Goal: Task Accomplishment & Management: Complete application form

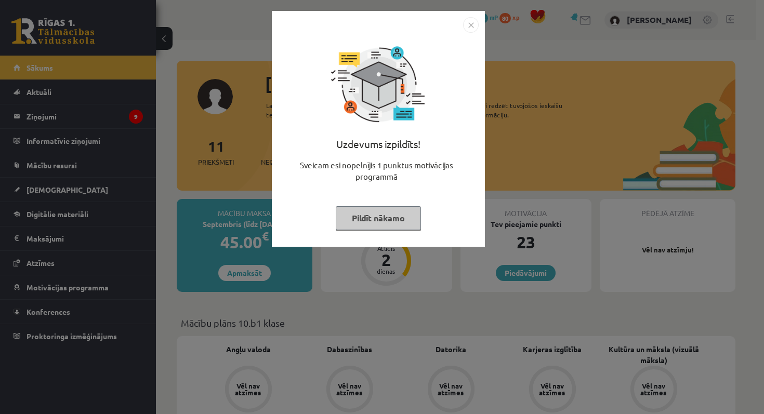
click at [473, 24] on img "Close" at bounding box center [471, 25] width 16 height 16
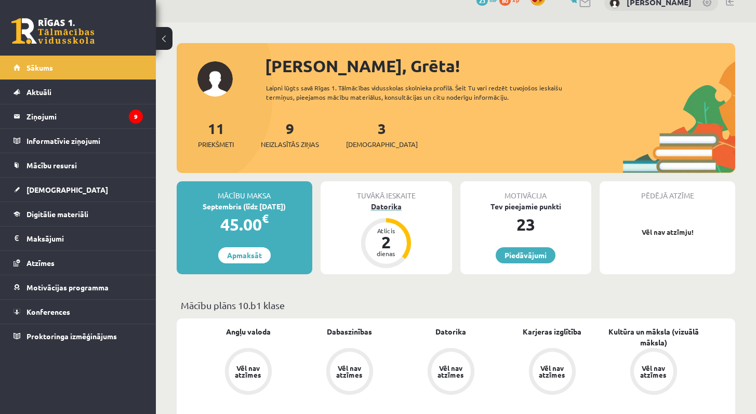
scroll to position [18, 0]
click at [393, 245] on div "2" at bounding box center [386, 241] width 31 height 17
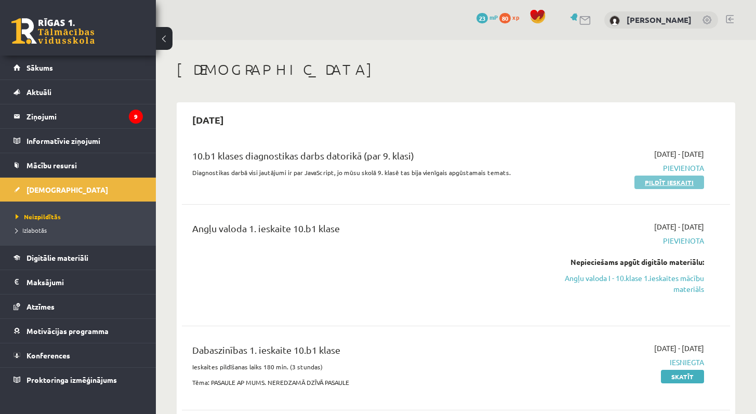
click at [685, 183] on link "Pildīt ieskaiti" at bounding box center [670, 183] width 70 height 14
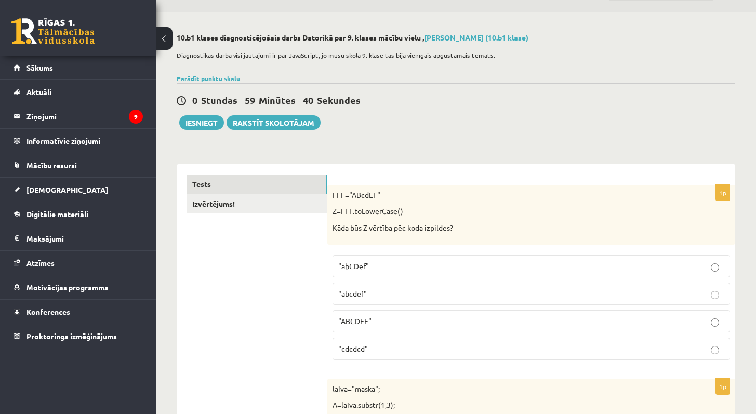
scroll to position [31, 0]
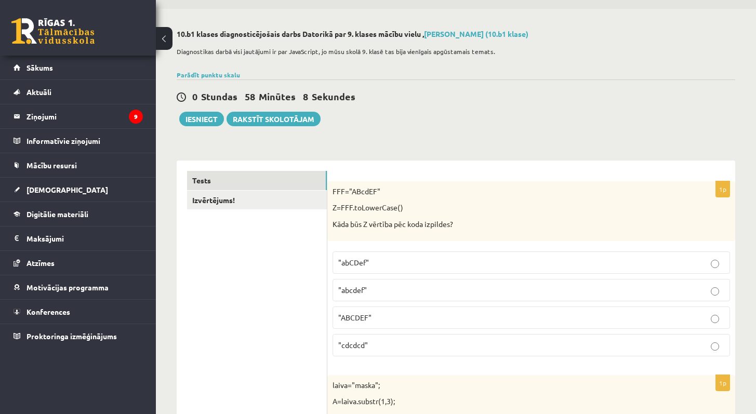
click at [403, 294] on p ""abcdef"" at bounding box center [531, 290] width 386 height 11
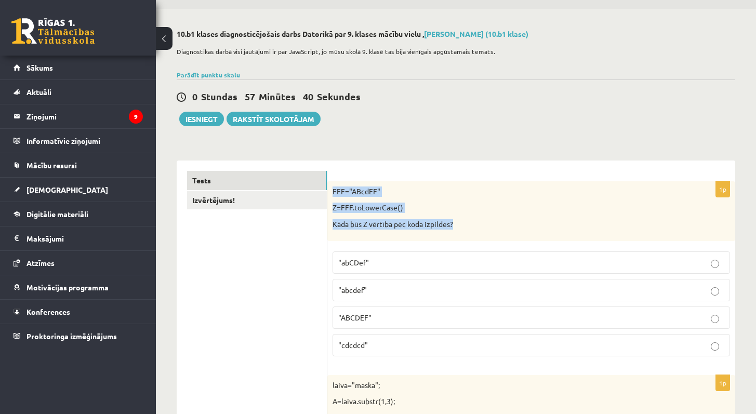
drag, startPoint x: 370, startPoint y: 223, endPoint x: 333, endPoint y: 189, distance: 49.7
click at [333, 189] on div "FFF="ABcdEF" Z=FFF.toLowerCase() Kāda būs Z vērtība pēc koda izpildes?" at bounding box center [531, 211] width 408 height 60
copy div "FFF="ABcdEF" Z=FFF.toLowerCase() Kāda būs Z vērtība pēc koda izpildes?"
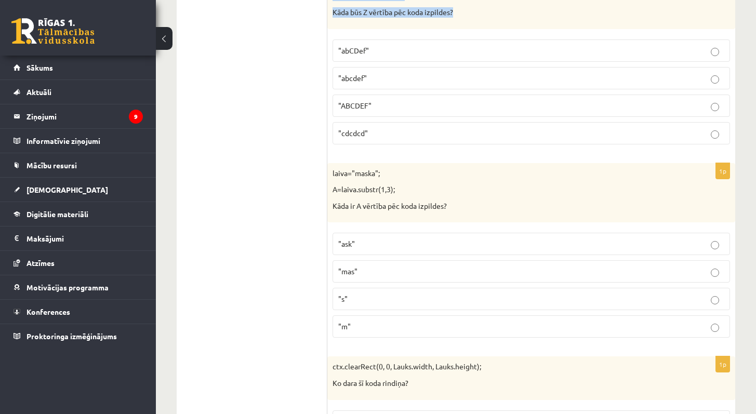
scroll to position [244, 0]
drag, startPoint x: 335, startPoint y: 190, endPoint x: 412, endPoint y: 195, distance: 77.7
click at [412, 195] on div "laiva="maska"; A=laiva.substr(1,3); Kāda ir A vērtība pēc koda izpildes?" at bounding box center [531, 193] width 408 height 60
click at [344, 191] on p "A=laiva.substr(1,3);" at bounding box center [506, 189] width 346 height 10
click at [359, 176] on p "laiva="maska";" at bounding box center [506, 173] width 346 height 10
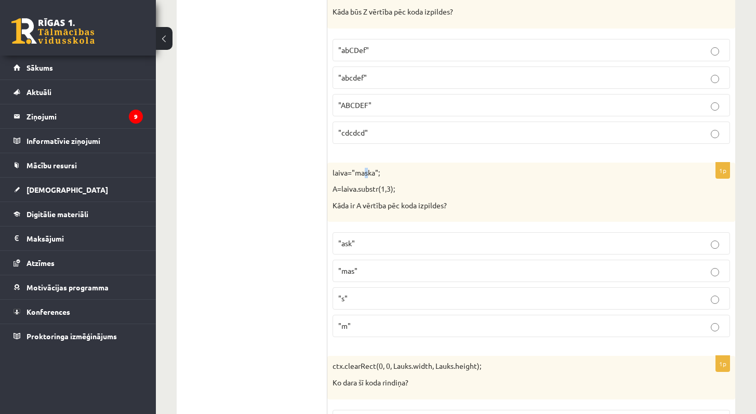
click at [365, 173] on p "laiva="maska";" at bounding box center [506, 173] width 346 height 10
click at [360, 175] on p "laiva="maska";" at bounding box center [506, 173] width 346 height 10
drag, startPoint x: 465, startPoint y: 205, endPoint x: 331, endPoint y: 170, distance: 138.6
click at [331, 169] on div "laiva="maska"; A=laiva.substr(1,3); Kāda ir A vērtība pēc koda izpildes?" at bounding box center [531, 193] width 408 height 60
copy div "laiva="maska"; A=laiva.substr(1,3); Kāda ir A vērtība pēc koda izpildes?"
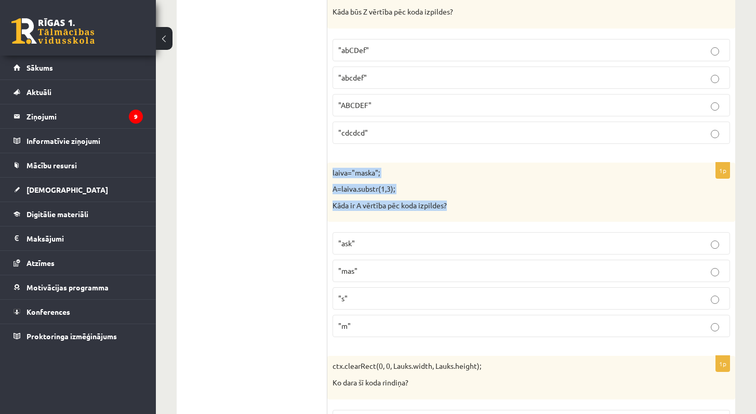
click at [391, 248] on p ""ask"" at bounding box center [531, 243] width 386 height 11
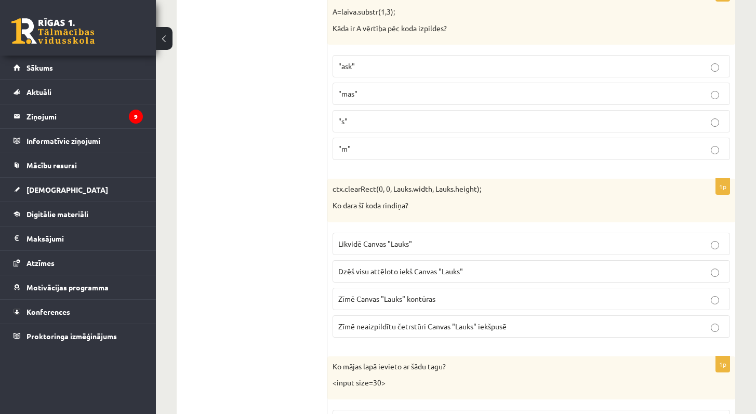
scroll to position [435, 0]
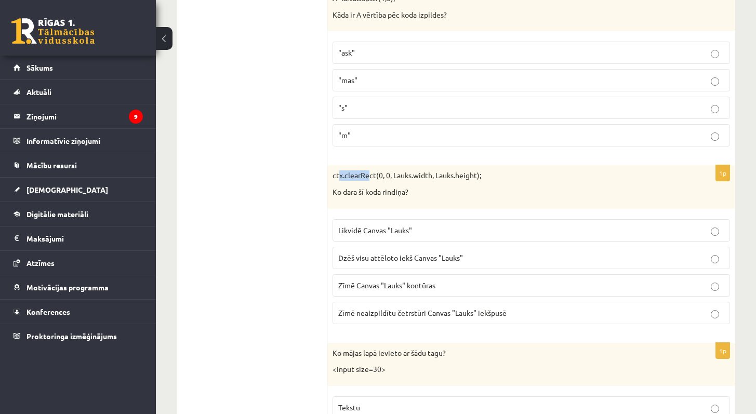
drag, startPoint x: 338, startPoint y: 175, endPoint x: 368, endPoint y: 178, distance: 29.8
click at [368, 178] on p "ctx.clearRect(0, 0, Lauks.width, Lauks.height);" at bounding box center [506, 175] width 346 height 10
click at [424, 192] on p "Ko dara šī koda rindiņa?" at bounding box center [506, 192] width 346 height 10
drag, startPoint x: 341, startPoint y: 176, endPoint x: 405, endPoint y: 177, distance: 64.0
click at [417, 178] on p "ctx.clearRect(0, 0, Lauks.width, Lauks.height);" at bounding box center [506, 175] width 346 height 10
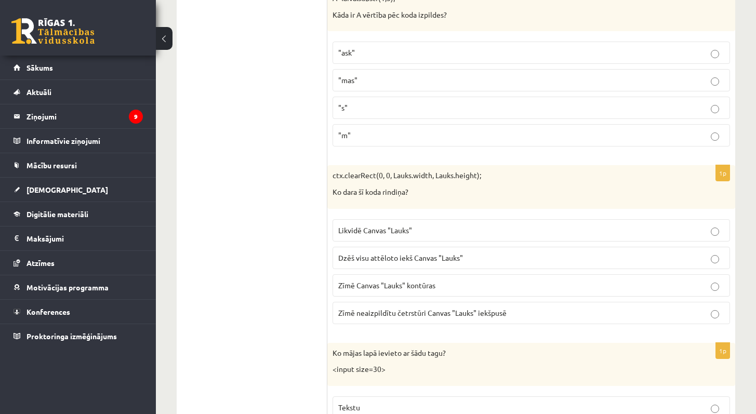
click at [464, 261] on p "Dzēš visu attēloto iekš Canvas "Lauks"" at bounding box center [531, 258] width 386 height 11
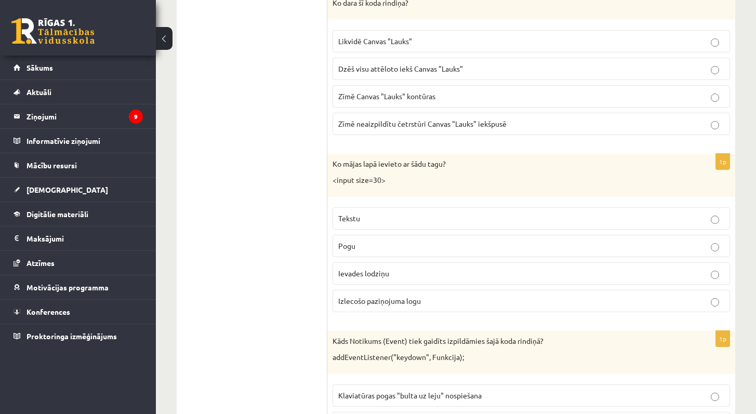
scroll to position [633, 0]
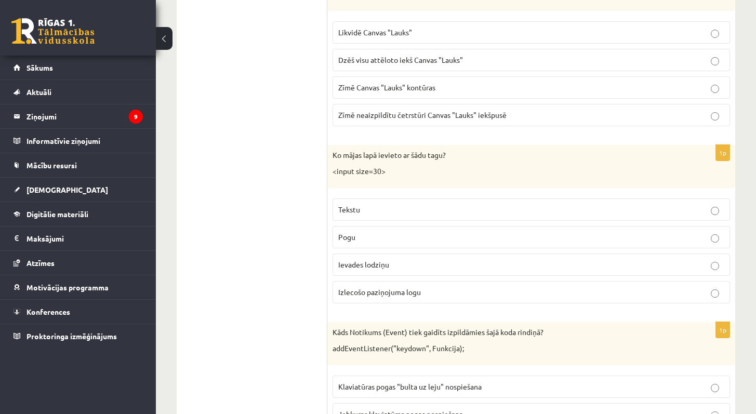
click at [371, 214] on p "Tekstu" at bounding box center [531, 209] width 386 height 11
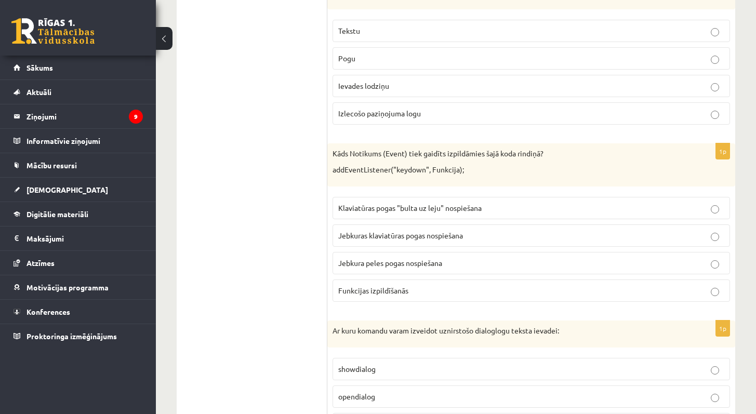
scroll to position [812, 0]
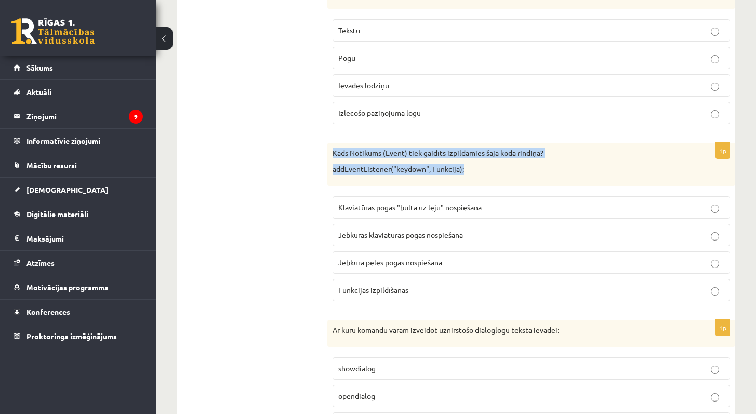
drag, startPoint x: 471, startPoint y: 178, endPoint x: 330, endPoint y: 152, distance: 143.9
click at [330, 152] on div "Kāds Notikums (Event) tiek gaidīts izpildāmies šajā koda rindiņā? addEventListe…" at bounding box center [531, 164] width 408 height 43
copy div "Kāds Notikums (Event) tiek gaidīts izpildāmies šajā koda rindiņā? addEventListe…"
click at [537, 178] on div "Kāds Notikums (Event) tiek gaidīts izpildāmies šajā koda rindiņā? addEventListe…" at bounding box center [531, 164] width 408 height 43
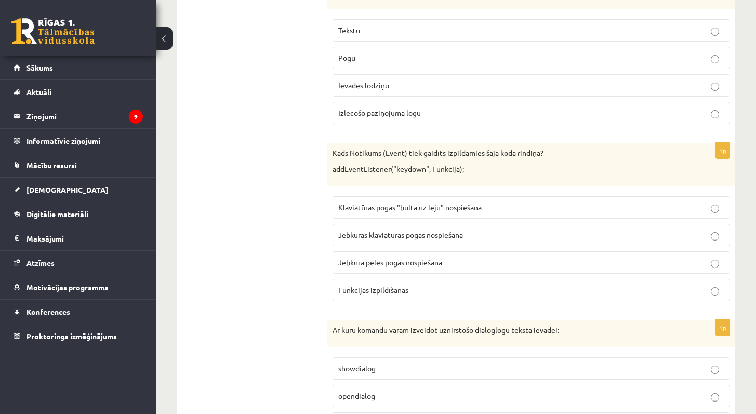
click at [458, 203] on span "Klaviatūras pogas "bulta uz leju" nospiešana" at bounding box center [409, 207] width 143 height 9
click at [461, 243] on label "Jebkuras klaviatūras pogas nospiešana" at bounding box center [532, 235] width 398 height 22
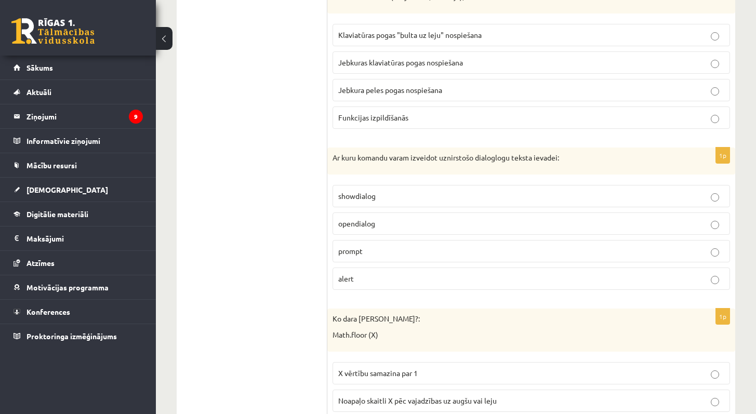
scroll to position [986, 0]
click at [452, 224] on p "opendialog" at bounding box center [531, 222] width 386 height 11
drag, startPoint x: 364, startPoint y: 155, endPoint x: 607, endPoint y: 155, distance: 243.3
click at [607, 155] on div "Ar kuru komandu varam izveidot uznirstošo dialoglogu teksta ievadei:" at bounding box center [531, 160] width 408 height 27
copy p "Ar kuru komandu varam izveidot uznirstošo dialoglogu teksta ievadei:"
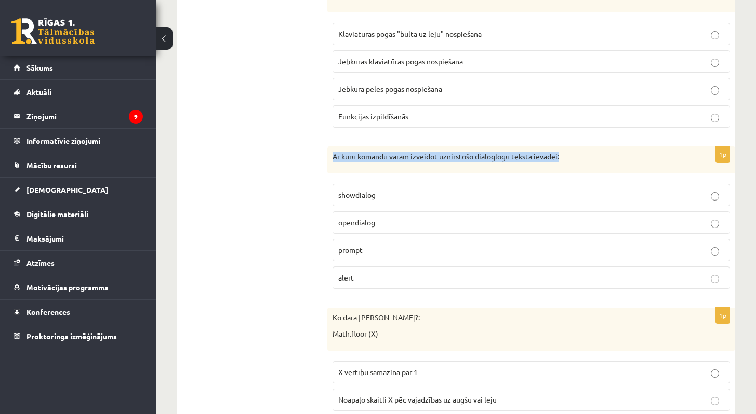
click at [362, 253] on span "prompt" at bounding box center [350, 249] width 24 height 9
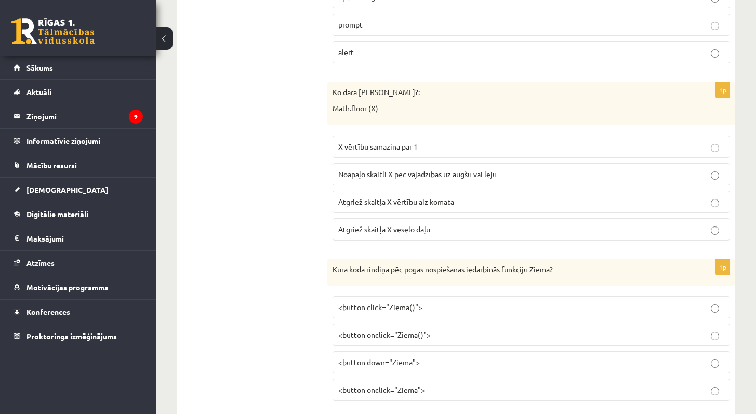
scroll to position [1222, 0]
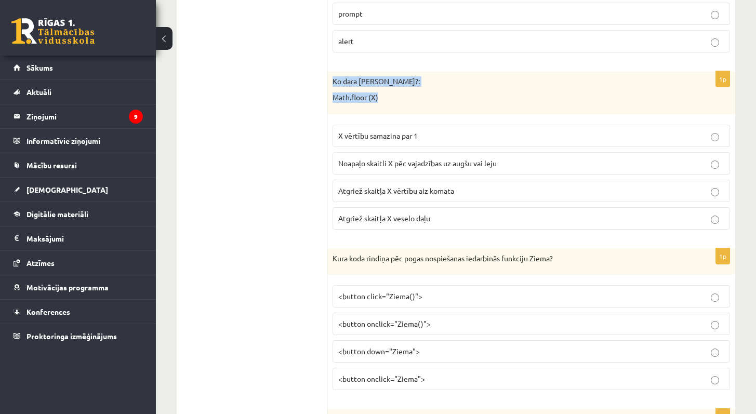
drag, startPoint x: 374, startPoint y: 100, endPoint x: 331, endPoint y: 82, distance: 46.8
click at [331, 82] on div "Ko dara koda rindiņa?: Math.floor (X)" at bounding box center [531, 92] width 408 height 43
copy div "Ko dara koda rindiņa?: Math.floor (X)"
click at [562, 173] on label "Noapaļo skaitli X pēc vajadzības uz augšu vai leju" at bounding box center [532, 163] width 398 height 22
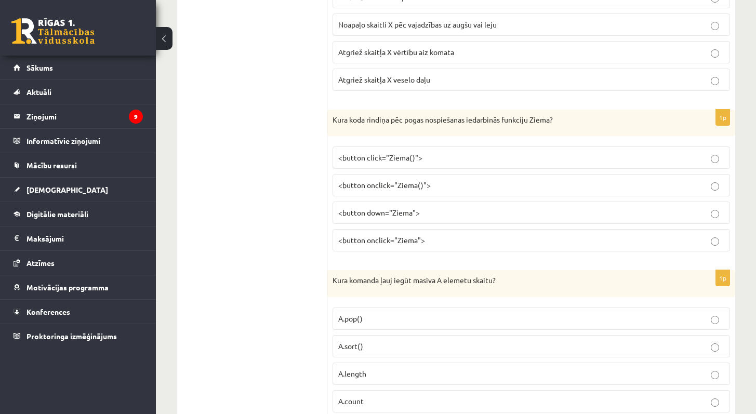
scroll to position [1370, 0]
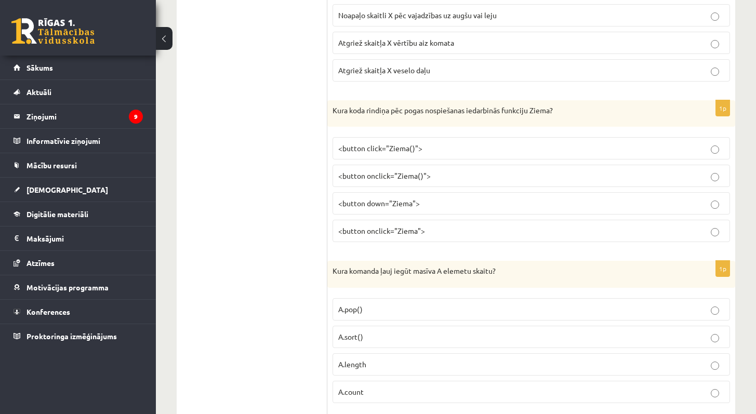
click at [549, 204] on p "<button down="Ziema">" at bounding box center [531, 203] width 386 height 11
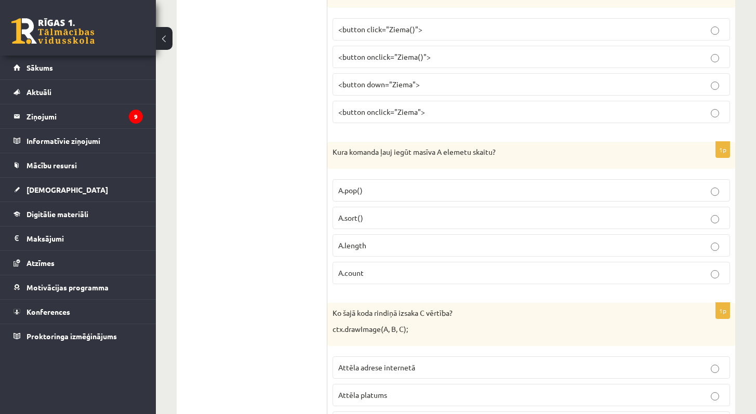
scroll to position [1520, 0]
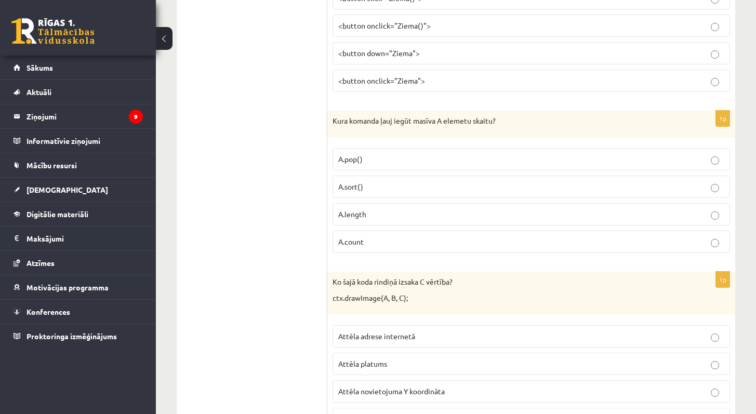
drag, startPoint x: 416, startPoint y: 113, endPoint x: 317, endPoint y: 109, distance: 99.4
click at [416, 117] on p "Kura komanda ļauj iegūt masīva A elemetu skaitu?" at bounding box center [506, 121] width 346 height 10
click at [416, 118] on p "Kura komanda ļauj iegūt masīva A elemetu skaitu?" at bounding box center [506, 121] width 346 height 10
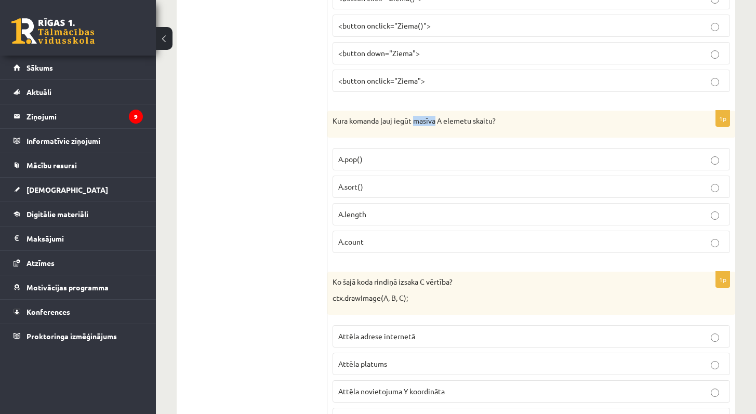
click at [417, 120] on p "Kura komanda ļauj iegūt masīva A elemetu skaitu?" at bounding box center [506, 121] width 346 height 10
click at [483, 244] on p "A.count" at bounding box center [531, 242] width 386 height 11
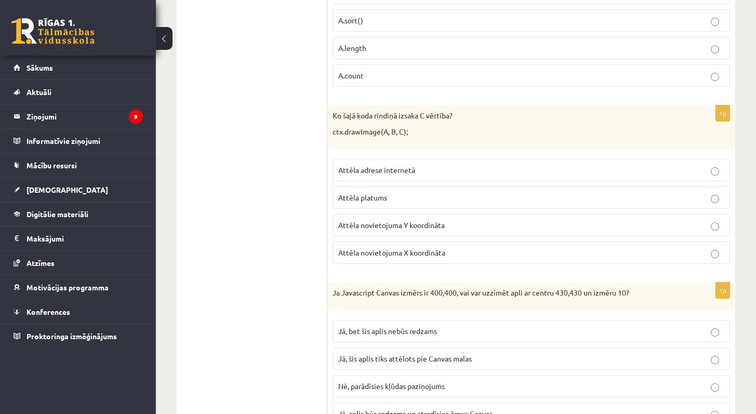
scroll to position [1699, 0]
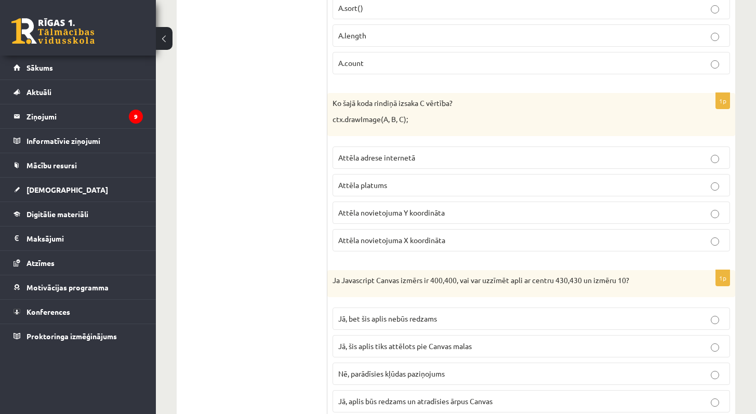
click at [450, 157] on p "Attēla adrese internetā" at bounding box center [531, 157] width 386 height 11
drag, startPoint x: 413, startPoint y: 123, endPoint x: 330, endPoint y: 108, distance: 84.4
click at [330, 108] on div "Ko šajā koda rindiņā izsaka C vērtība? ctx.drawImage(A, B, C);" at bounding box center [531, 114] width 408 height 43
copy div "Ko šajā koda rindiņā izsaka C vērtība? ctx.drawImage(A, B, C);"
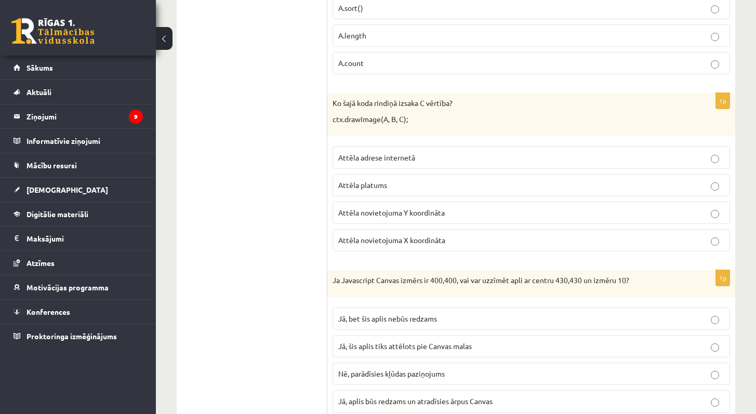
click at [441, 242] on span "Attēla novietojuma X koordināta" at bounding box center [391, 239] width 107 height 9
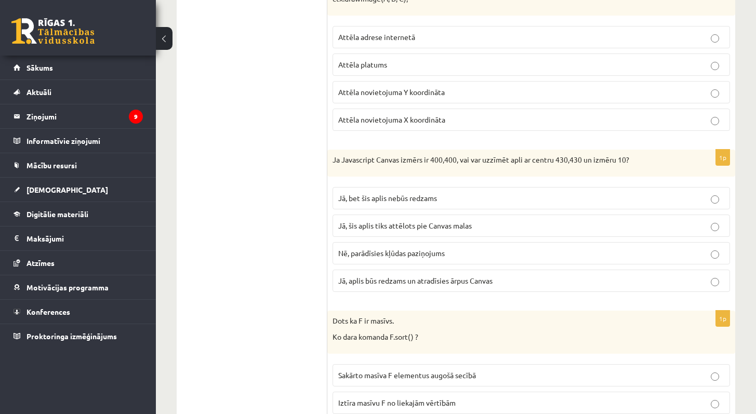
scroll to position [1867, 0]
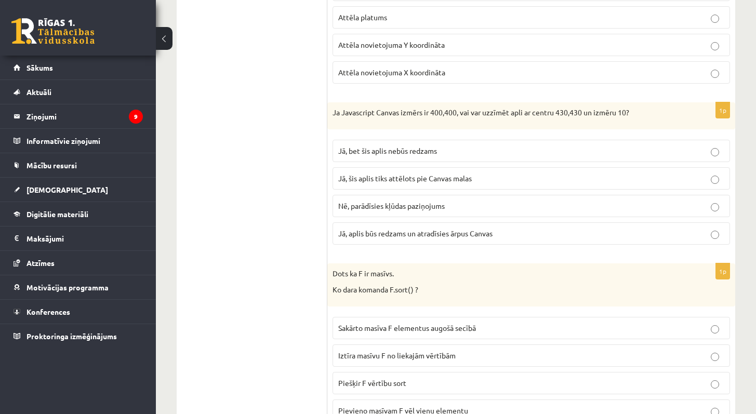
click at [477, 212] on label "Nē, parādīsies kļūdas paziņojums" at bounding box center [532, 206] width 398 height 22
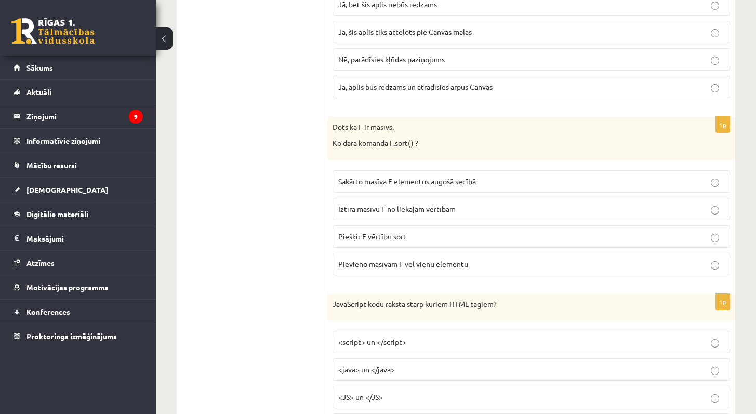
scroll to position [2026, 0]
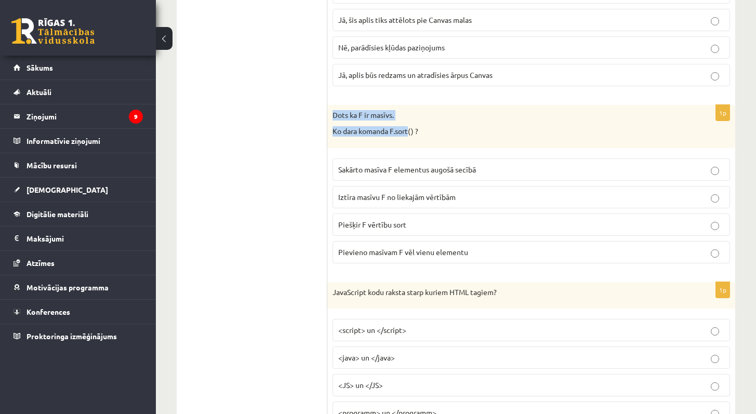
drag, startPoint x: 410, startPoint y: 135, endPoint x: 329, endPoint y: 120, distance: 82.6
click at [329, 120] on div "Dots ka F ir masīvs. Ko dara komanda F.sort() ?" at bounding box center [531, 126] width 408 height 43
copy div "Dots ka F ir masīvs. Ko dara komanda F.sort"
drag, startPoint x: 432, startPoint y: 123, endPoint x: 331, endPoint y: 105, distance: 102.4
click at [331, 105] on div "Dots ka F ir masīvs. Ko dara komanda F.sort() ?" at bounding box center [531, 126] width 408 height 43
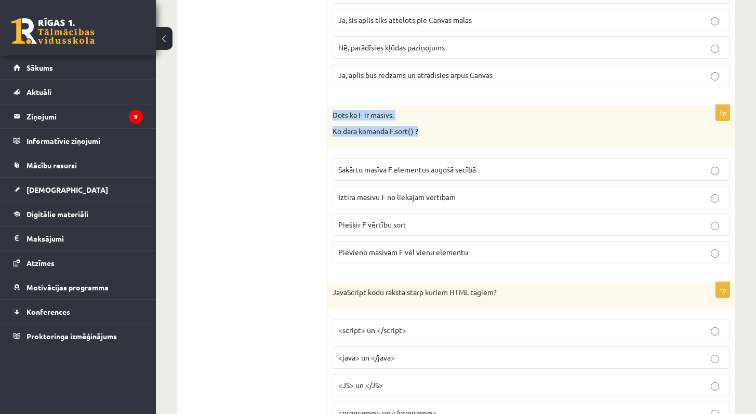
copy div "Dots ka F ir masīvs. Ko dara komanda F.sort() ?"
click at [368, 173] on span "Sakārto masīva F elementus augošā secībā" at bounding box center [407, 169] width 138 height 9
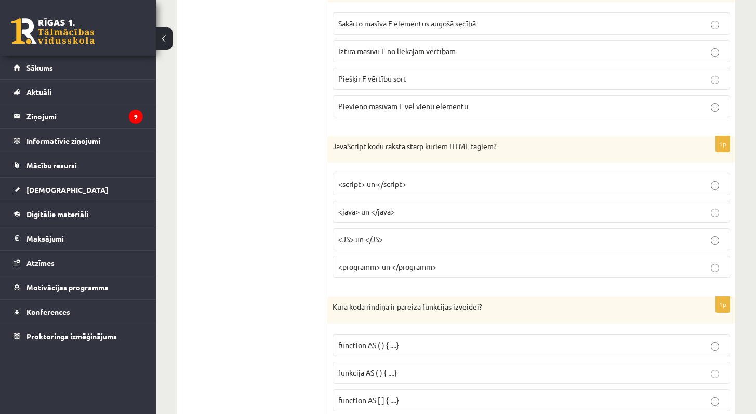
scroll to position [2173, 0]
click at [512, 187] on p "<script> un </script>" at bounding box center [531, 182] width 386 height 11
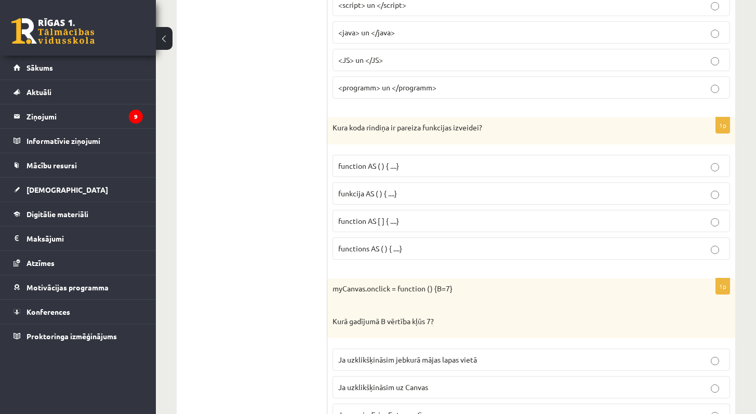
scroll to position [2278, 0]
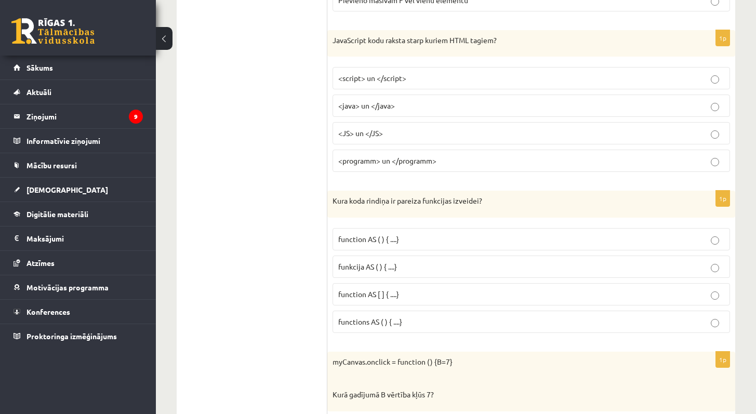
click at [422, 246] on label "function AS ( ) { ....}" at bounding box center [532, 239] width 398 height 22
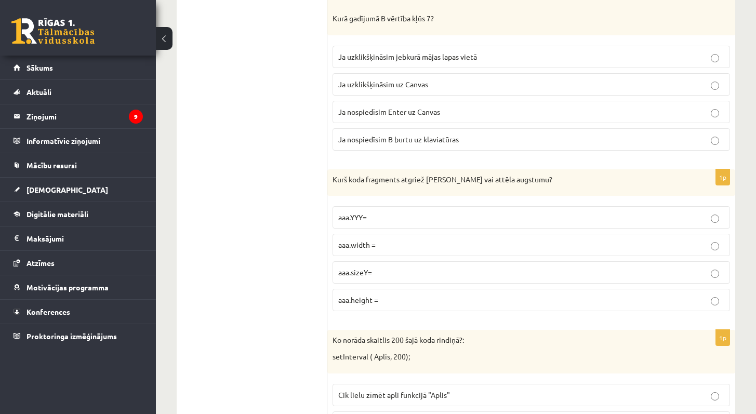
scroll to position [2632, 0]
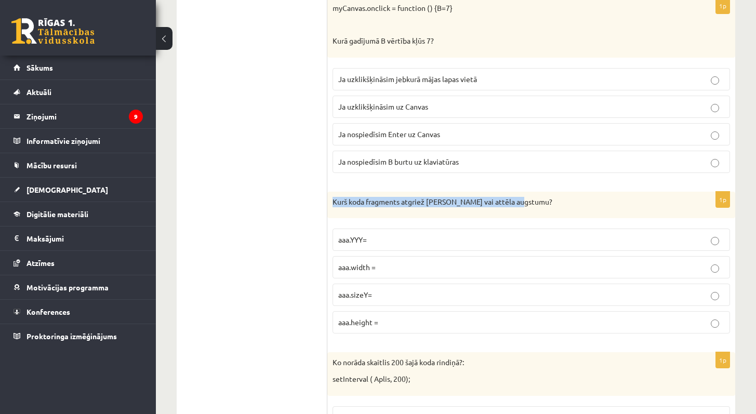
drag, startPoint x: 546, startPoint y: 200, endPoint x: 332, endPoint y: 199, distance: 214.2
click at [333, 199] on p "Kurš koda fragments atgriež Canvas vai attēla augstumu?" at bounding box center [506, 202] width 346 height 10
click at [318, 201] on ul "Tests Izvērtējums!" at bounding box center [257, 278] width 140 height 5417
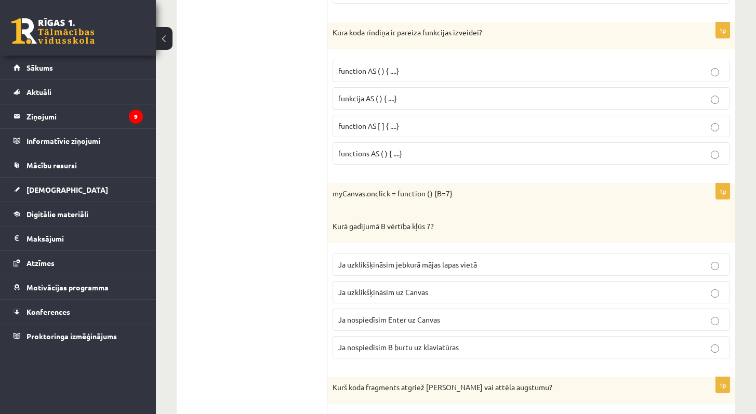
scroll to position [2449, 0]
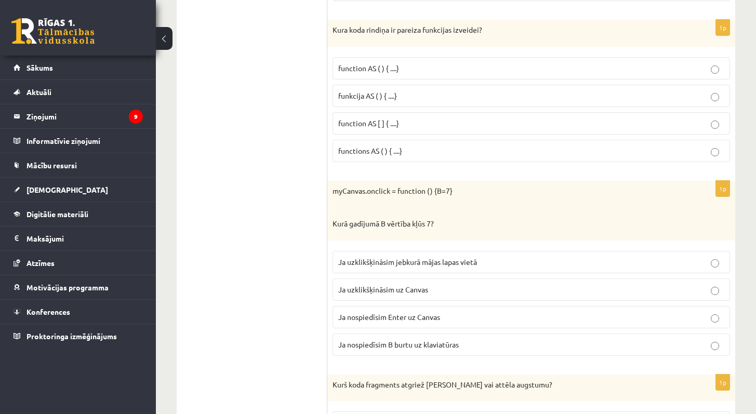
drag, startPoint x: 443, startPoint y: 226, endPoint x: 324, endPoint y: 191, distance: 123.7
drag, startPoint x: 324, startPoint y: 191, endPoint x: 398, endPoint y: 202, distance: 74.2
click at [498, 207] on p at bounding box center [506, 208] width 346 height 10
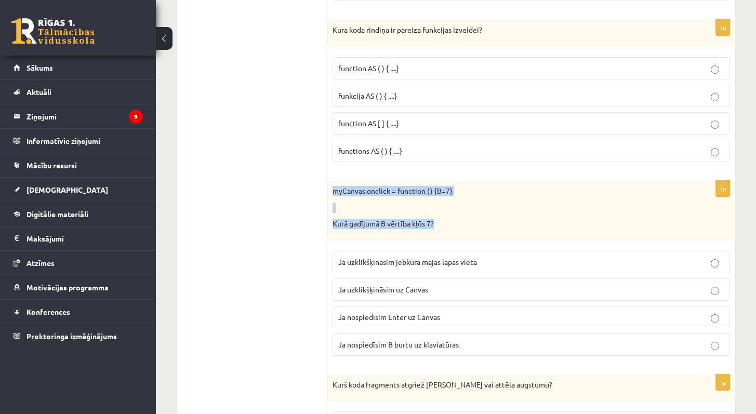
drag, startPoint x: 441, startPoint y: 226, endPoint x: 333, endPoint y: 191, distance: 113.4
click at [333, 191] on div "myCanvas.onclick = function () {B=7} Kurā gadījumā B vērtība kļūs 7?" at bounding box center [531, 211] width 408 height 60
copy div "myCanvas.onclick = function () {B=7} Kurā gadījumā B vērtība kļūs 7?"
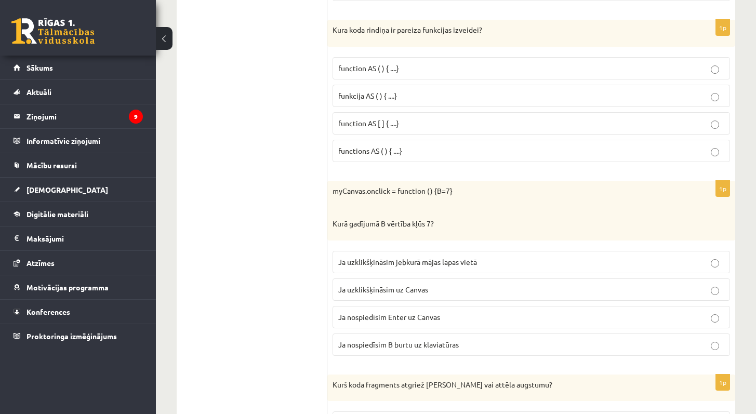
click at [405, 290] on span "Ja uzklikšķināsim uz Canvas" at bounding box center [383, 289] width 90 height 9
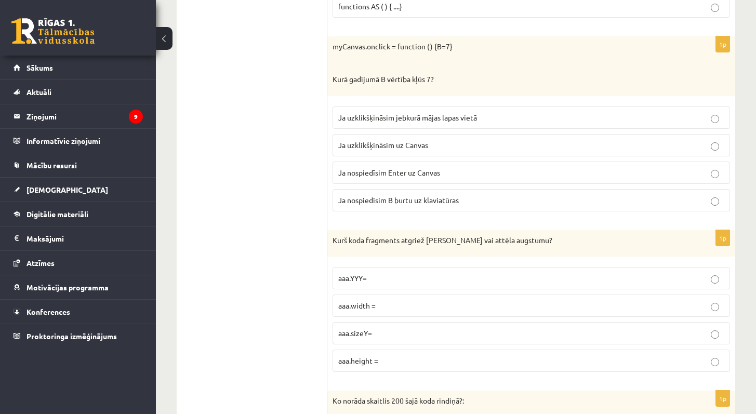
scroll to position [2643, 0]
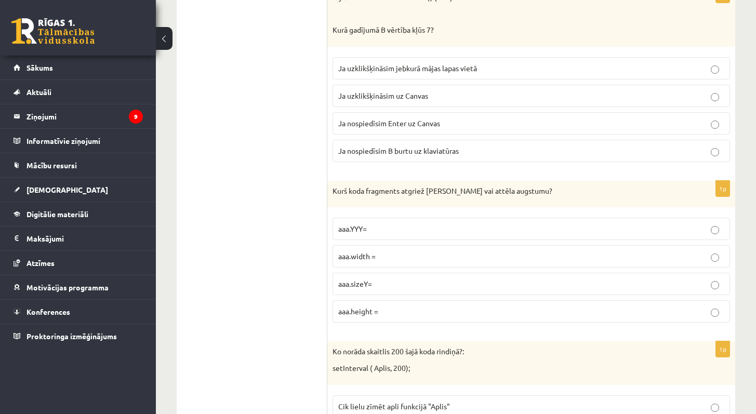
drag, startPoint x: 526, startPoint y: 179, endPoint x: 387, endPoint y: 186, distance: 139.0
click at [387, 186] on form "1p FFF="ABcdEF" Z=FFF.toLowerCase() Kāda būs Z vērtība pēc koda izpildes? "abCD…" at bounding box center [531, 267] width 387 height 5417
click at [372, 189] on p "Kurš koda fragments atgriež Canvas vai attēla augstumu?" at bounding box center [506, 191] width 346 height 10
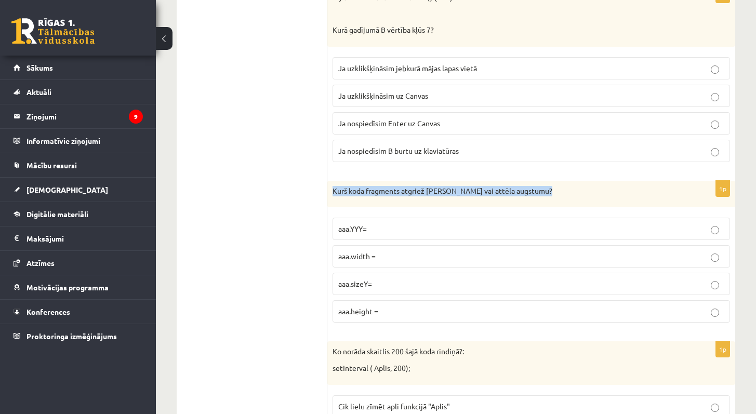
click at [372, 189] on p "Kurš koda fragments atgriež Canvas vai attēla augstumu?" at bounding box center [506, 191] width 346 height 10
copy div "Kurš koda fragments atgriež Canvas vai attēla augstumu?"
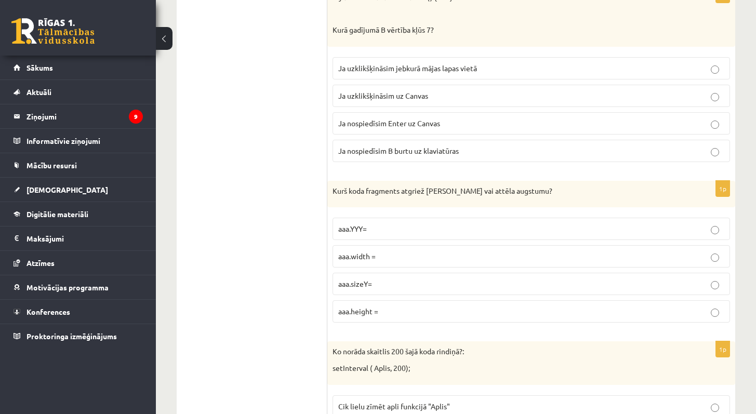
click at [274, 278] on ul "Tests Izvērtējums!" at bounding box center [257, 267] width 140 height 5417
click at [415, 311] on p "aaa.height =" at bounding box center [531, 311] width 386 height 11
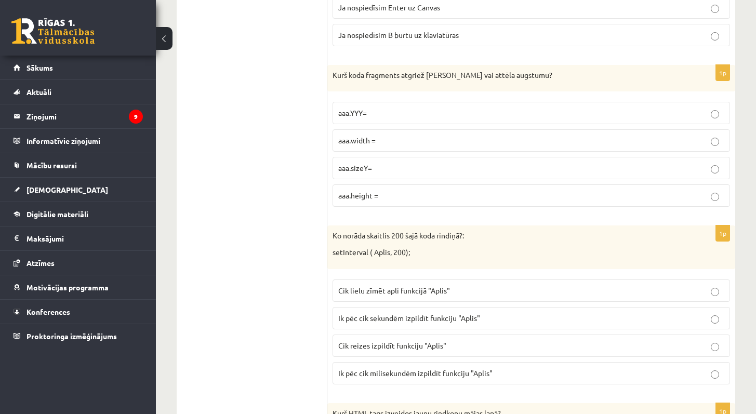
scroll to position [2824, 0]
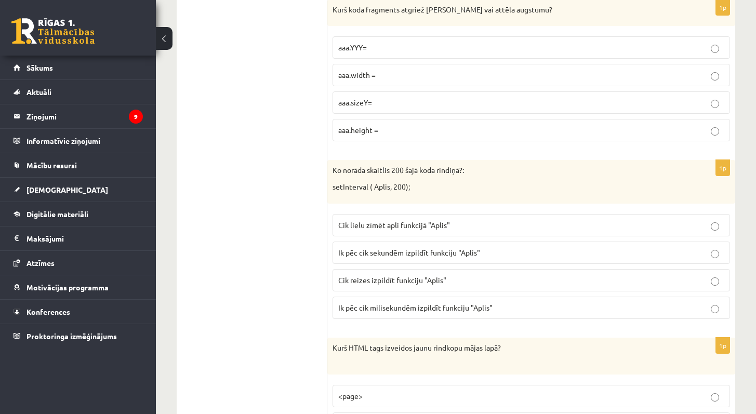
click at [484, 313] on p "Ik pēc cik milisekundēm izpildīt funkciju "Aplis"" at bounding box center [531, 308] width 386 height 11
click at [491, 242] on label "Ik pēc cik sekundēm izpildīt funkciju "Aplis"" at bounding box center [532, 253] width 398 height 22
click at [492, 252] on p "Ik pēc cik sekundēm izpildīt funkciju "Aplis"" at bounding box center [531, 252] width 386 height 11
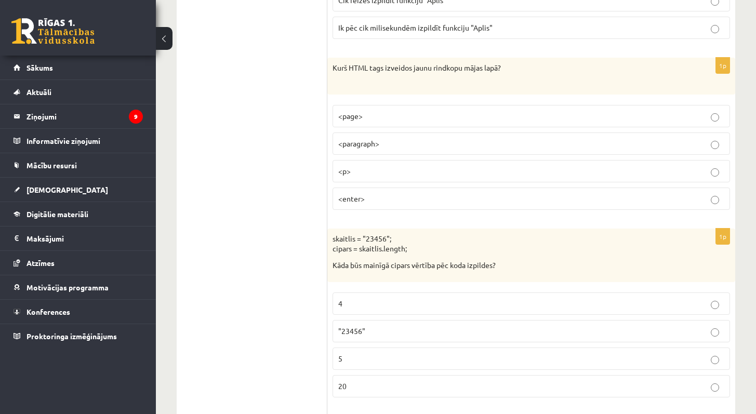
scroll to position [3094, 0]
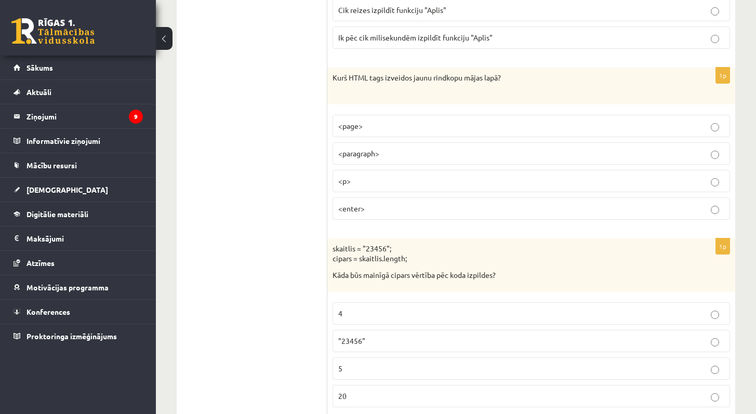
click at [400, 150] on p "<paragraph>" at bounding box center [531, 153] width 386 height 11
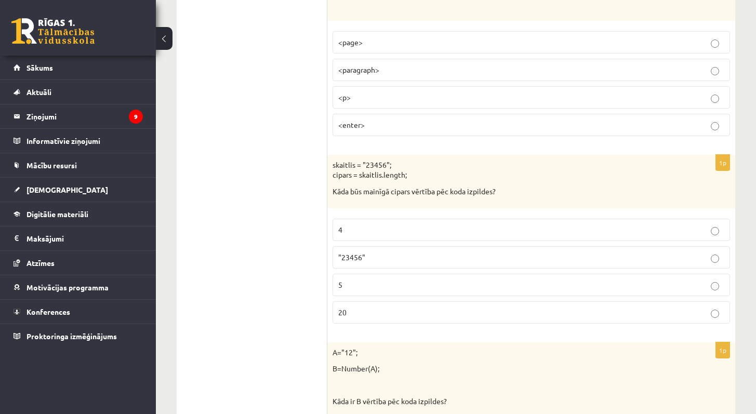
scroll to position [3192, 0]
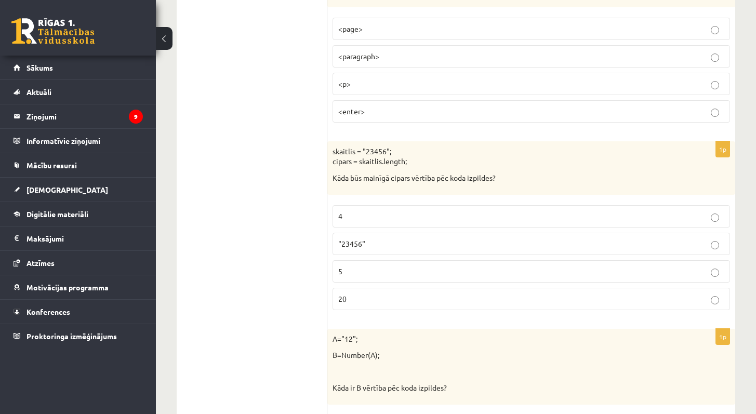
drag, startPoint x: 406, startPoint y: 163, endPoint x: 365, endPoint y: 158, distance: 42.0
click at [365, 158] on p "skaitlis = "23456"; cipars = skaitlis.length;" at bounding box center [506, 157] width 346 height 20
click at [414, 162] on p "skaitlis = "23456"; cipars = skaitlis.length;" at bounding box center [506, 157] width 346 height 20
drag, startPoint x: 429, startPoint y: 164, endPoint x: 334, endPoint y: 150, distance: 96.1
click at [334, 150] on p "skaitlis = "23456"; cipars = skaitlis.length;" at bounding box center [506, 157] width 346 height 20
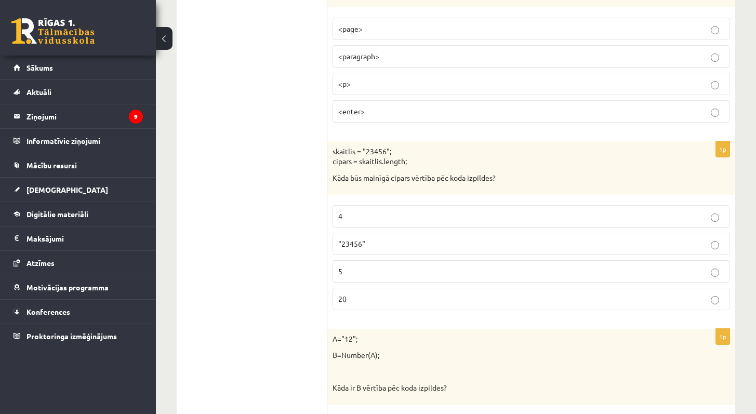
click at [456, 179] on p "Kāda būs mainīgā cipars vērtība pēc koda izpildes?" at bounding box center [506, 178] width 346 height 10
click at [397, 277] on p "5" at bounding box center [531, 271] width 386 height 11
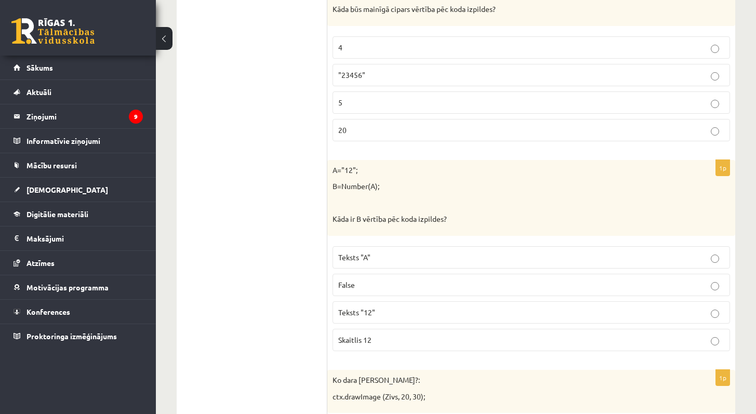
scroll to position [3388, 0]
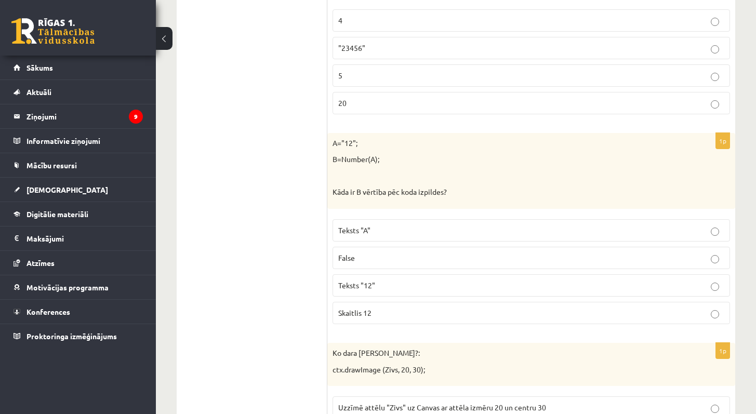
click at [439, 319] on label "Skaitlis 12" at bounding box center [532, 313] width 398 height 22
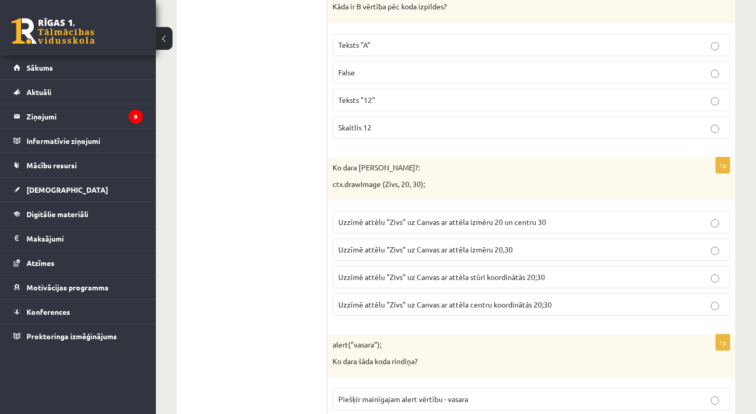
scroll to position [3575, 0]
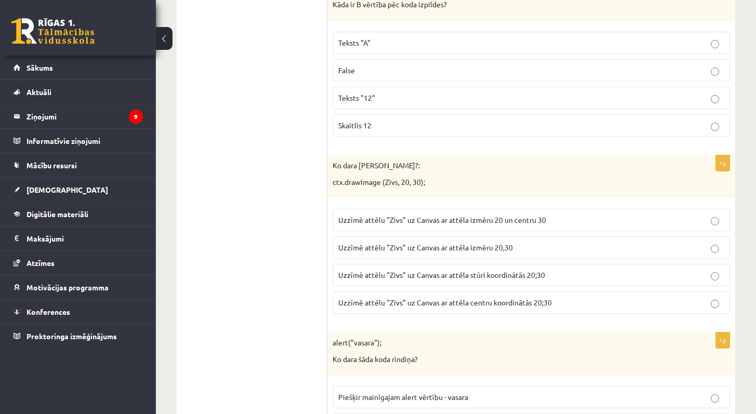
drag, startPoint x: 379, startPoint y: 181, endPoint x: 312, endPoint y: 182, distance: 67.1
click at [333, 181] on p "ctx.drawImage (Zivs, 20, 30);" at bounding box center [506, 182] width 346 height 10
drag, startPoint x: 382, startPoint y: 183, endPoint x: 334, endPoint y: 186, distance: 47.9
click at [334, 186] on p "ctx.drawImage (Zivs, 20, 30);" at bounding box center [506, 182] width 346 height 10
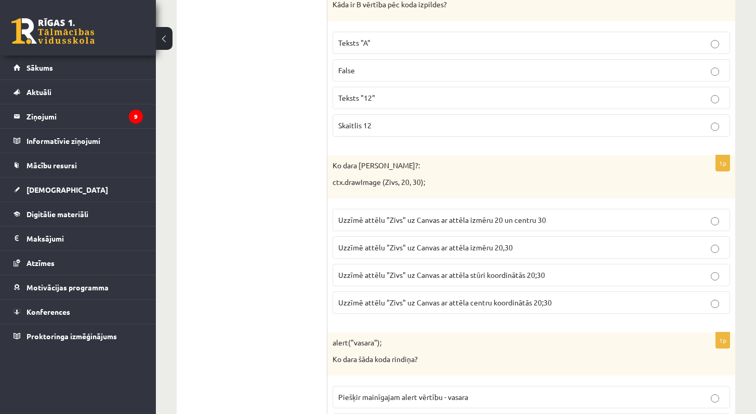
click at [554, 285] on label "Uzzīmē attēlu "Zivs" uz Canvas ar attēla stūri koordinātās 20;30" at bounding box center [532, 275] width 398 height 22
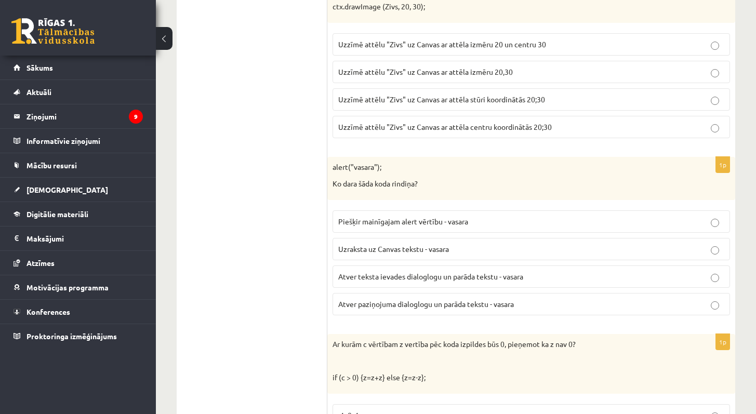
scroll to position [3760, 0]
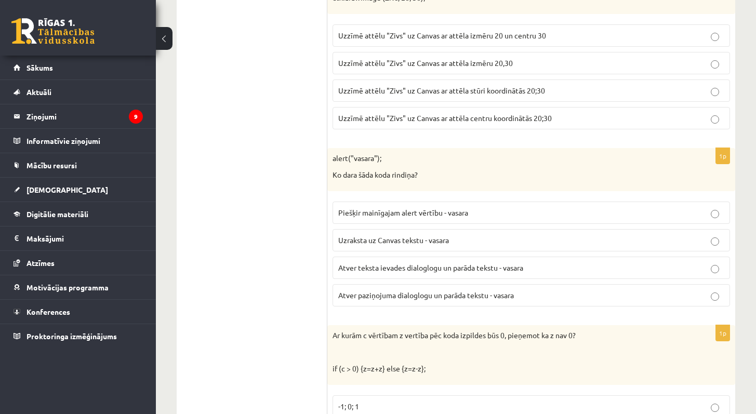
click at [621, 303] on label "Atver paziņojuma dialoglogu un parāda tekstu - vasara" at bounding box center [532, 295] width 398 height 22
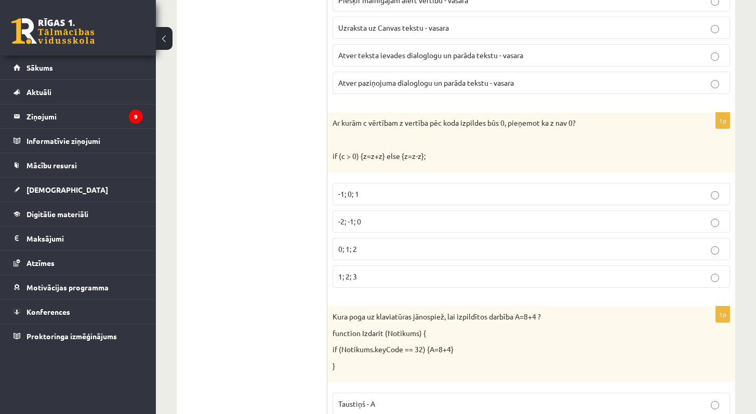
scroll to position [4037, 0]
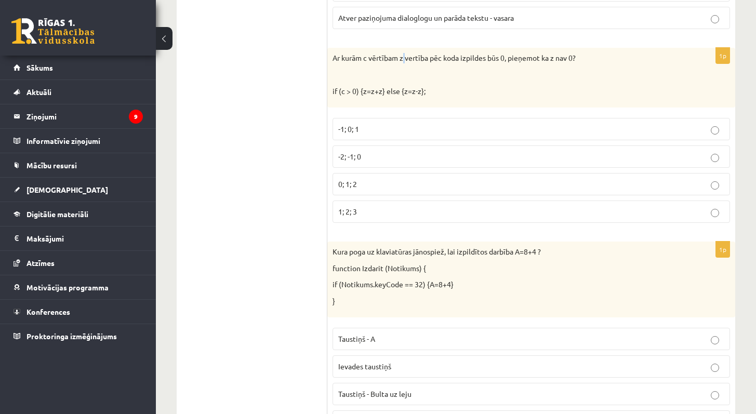
click at [405, 61] on p "Ar kurām c vērtībam z vertība pēc koda izpildes būs 0, pieņemot ka z nav 0?" at bounding box center [506, 58] width 346 height 10
click at [461, 61] on p "Ar kurām c vērtībam z vertība pēc koda izpildes būs 0, pieņemot ka z nav 0?" at bounding box center [506, 58] width 346 height 10
click at [527, 60] on p "Ar kurām c vērtībam z vertība pēc koda izpildes būs 0, pieņemot ka z nav 0?" at bounding box center [506, 58] width 346 height 10
click at [542, 60] on p "Ar kurām c vērtībam z vertība pēc koda izpildes būs 0, pieņemot ka z nav 0?" at bounding box center [506, 58] width 346 height 10
click at [559, 61] on p "Ar kurām c vērtībam z vertība pēc koda izpildes būs 0, pieņemot ka z nav 0?" at bounding box center [506, 58] width 346 height 10
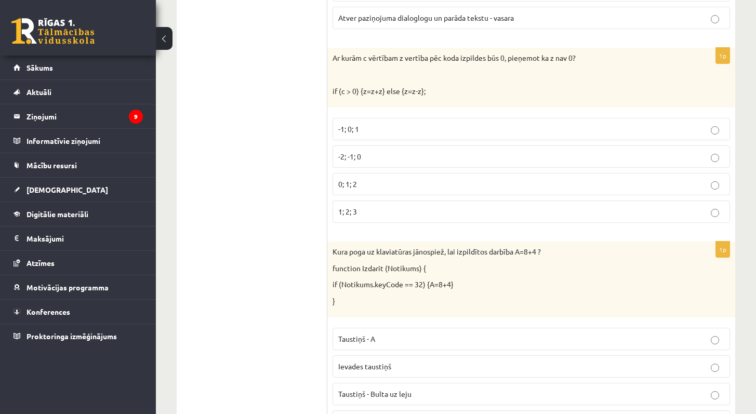
click at [572, 61] on p "Ar kurām c vērtībam z vertība pēc koda izpildes būs 0, pieņemot ka z nav 0?" at bounding box center [506, 58] width 346 height 10
drag, startPoint x: 342, startPoint y: 95, endPoint x: 349, endPoint y: 95, distance: 7.8
click at [349, 95] on p "if (c > 0) {z=z+z} else {z=z-z};" at bounding box center [506, 91] width 346 height 10
click at [408, 101] on div "Ar kurām c vērtībam z vertība pēc koda izpildes būs 0, pieņemot ka z nav 0? if …" at bounding box center [531, 78] width 408 height 60
click at [370, 94] on p "if (c > 0) {z=z+z} else {z=z-z};" at bounding box center [506, 91] width 346 height 10
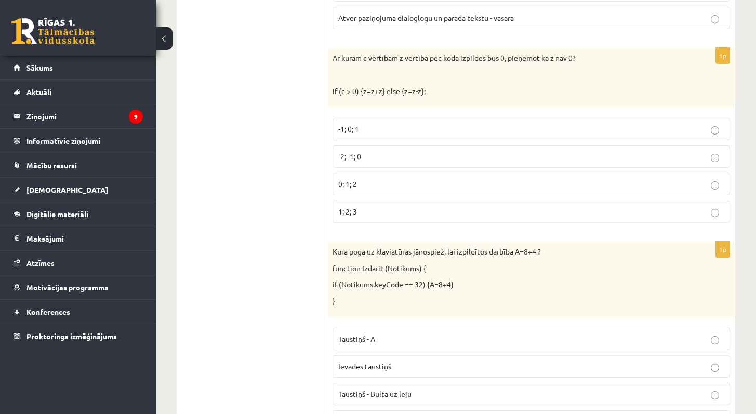
click at [470, 152] on p "-2; -1; 0" at bounding box center [531, 156] width 386 height 11
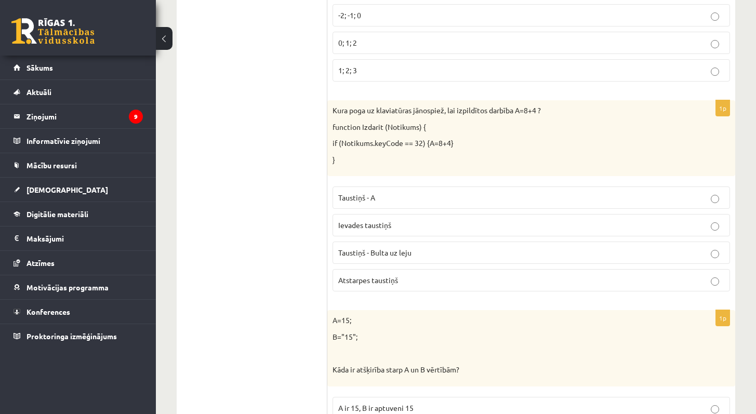
scroll to position [4188, 0]
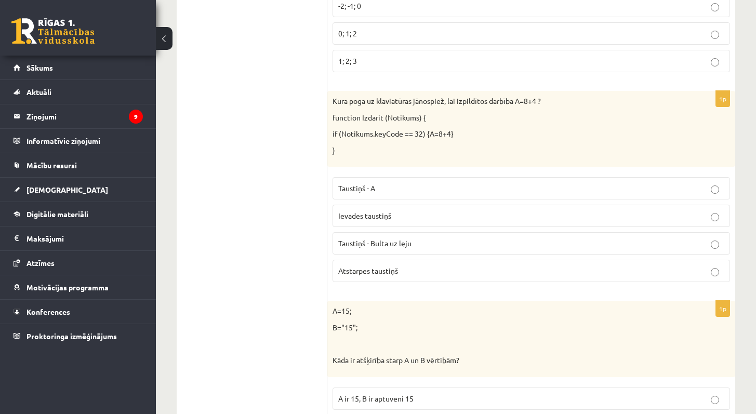
click at [538, 186] on p "Taustiņš - A" at bounding box center [531, 188] width 386 height 11
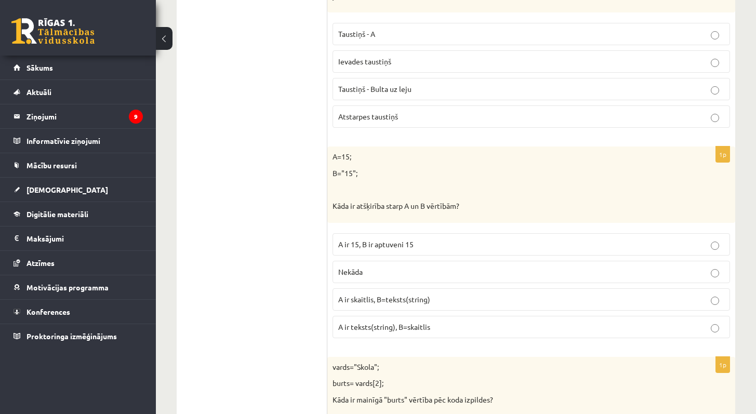
scroll to position [4340, 0]
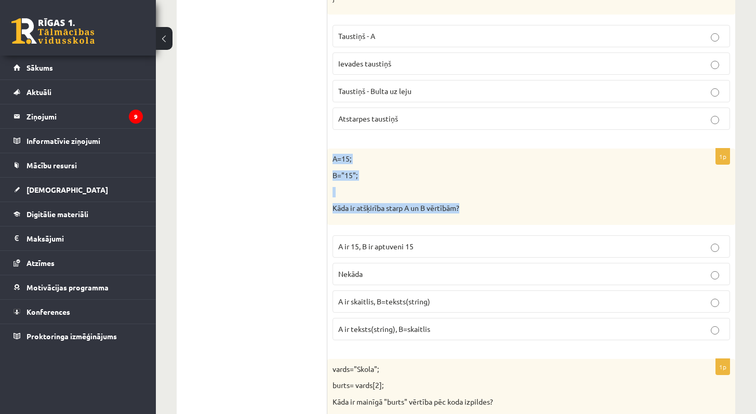
drag, startPoint x: 457, startPoint y: 208, endPoint x: 333, endPoint y: 159, distance: 133.5
click at [333, 159] on div "A=15; B="15"; Kāda ir atšķirība starp A un B vērtībām?" at bounding box center [531, 187] width 408 height 76
click at [470, 296] on p "A ir skaitlis, B=teksts(string)" at bounding box center [531, 301] width 386 height 11
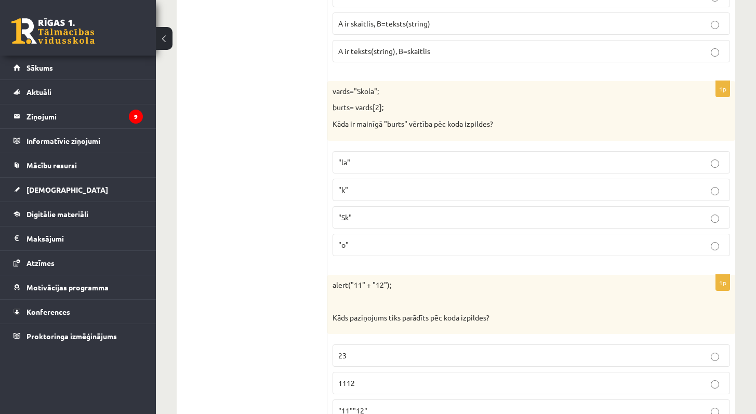
scroll to position [4628, 0]
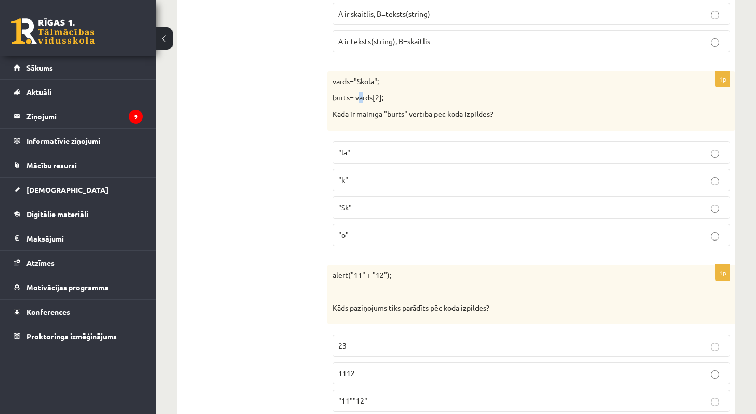
drag, startPoint x: 360, startPoint y: 99, endPoint x: 363, endPoint y: 106, distance: 7.7
click at [363, 100] on p "burts= vards[2];" at bounding box center [506, 98] width 346 height 10
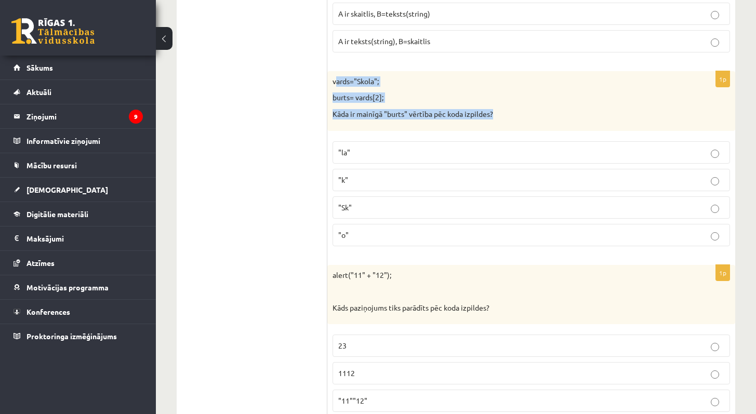
drag, startPoint x: 510, startPoint y: 125, endPoint x: 335, endPoint y: 77, distance: 181.6
click at [335, 77] on div "vards="Skola"; burts= vards[2]; Kāda ir mainīgā "burts" vērtība pēc koda izpild…" at bounding box center [531, 101] width 408 height 60
drag, startPoint x: 334, startPoint y: 78, endPoint x: 498, endPoint y: 113, distance: 167.3
click at [498, 113] on div "vards="Skola"; burts= vards[2]; Kāda ir mainīgā "burts" vērtība pēc koda izpild…" at bounding box center [531, 101] width 408 height 60
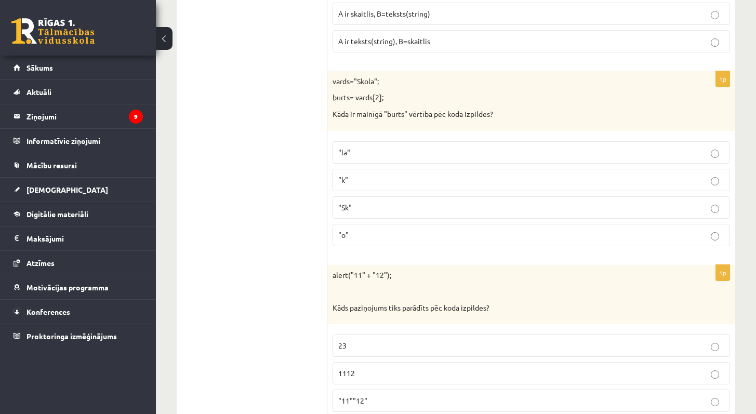
click at [399, 234] on p ""o"" at bounding box center [531, 235] width 386 height 11
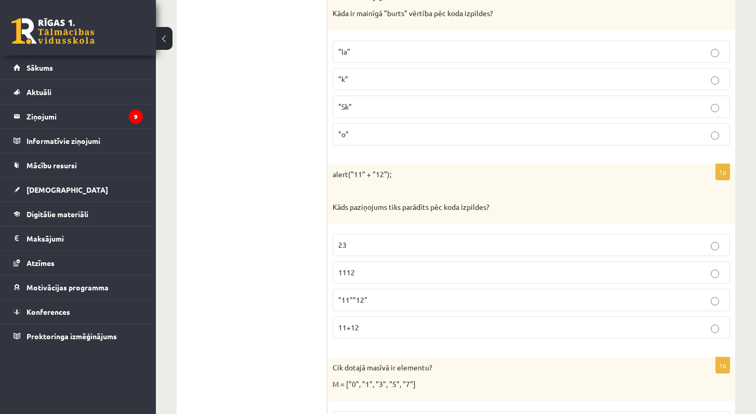
scroll to position [4747, 0]
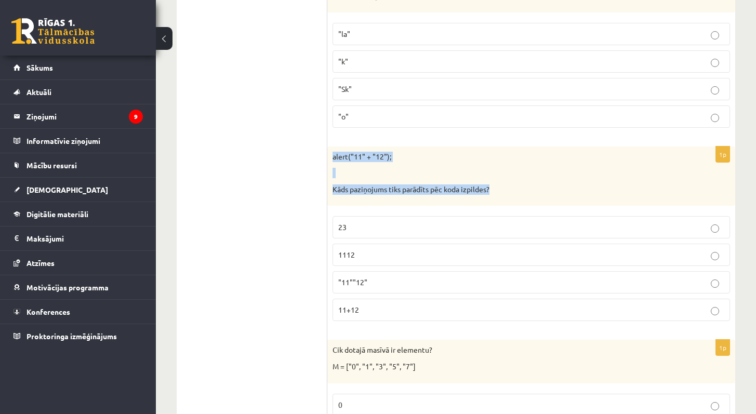
drag, startPoint x: 398, startPoint y: 191, endPoint x: 333, endPoint y: 158, distance: 73.2
click at [333, 158] on div "alert("11" + "12"); Kāds paziņojums tiks parādīts pēc koda izpildes?" at bounding box center [531, 177] width 408 height 60
click at [450, 256] on p "1112" at bounding box center [531, 255] width 386 height 11
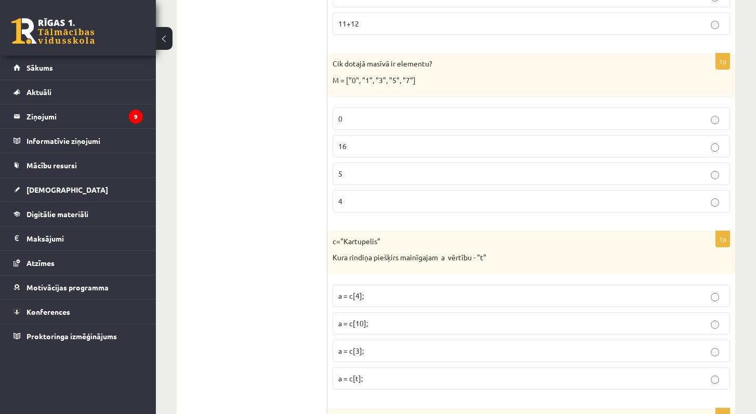
scroll to position [5031, 0]
click at [348, 86] on p "M = ["0", "1", "3", "5", "7"]" at bounding box center [506, 82] width 346 height 10
click at [369, 178] on p "5" at bounding box center [531, 175] width 386 height 11
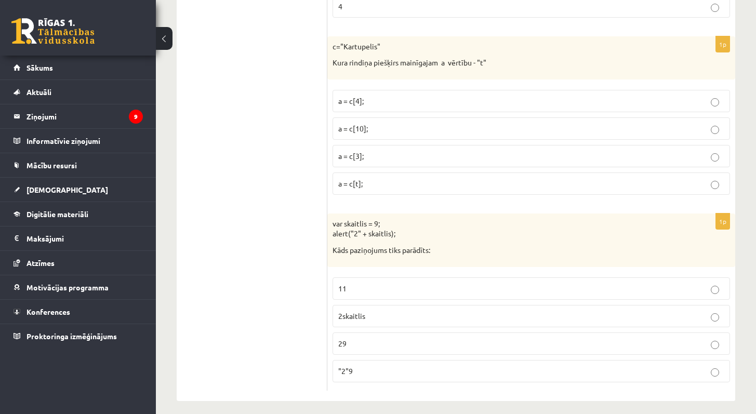
scroll to position [5219, 0]
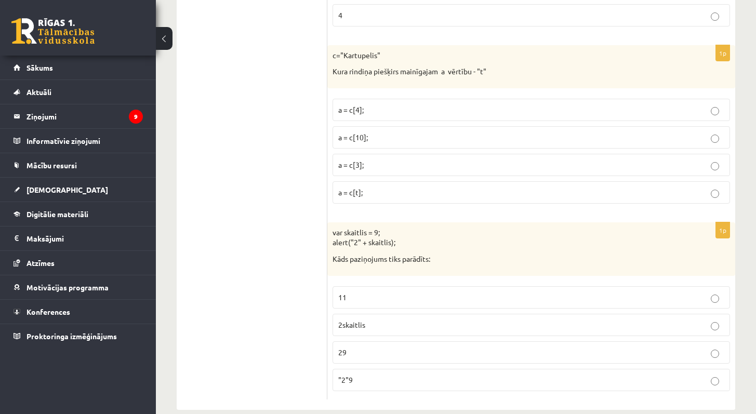
click at [344, 58] on p "c="Kartupelis"" at bounding box center [506, 55] width 346 height 10
click at [349, 55] on p "c="Kartupelis"" at bounding box center [506, 55] width 346 height 10
click at [346, 57] on p "c="Kartupelis"" at bounding box center [506, 55] width 346 height 10
click at [349, 57] on p "c="Kartupelis"" at bounding box center [506, 55] width 346 height 10
click at [352, 56] on p "c="Kartupelis"" at bounding box center [506, 55] width 346 height 10
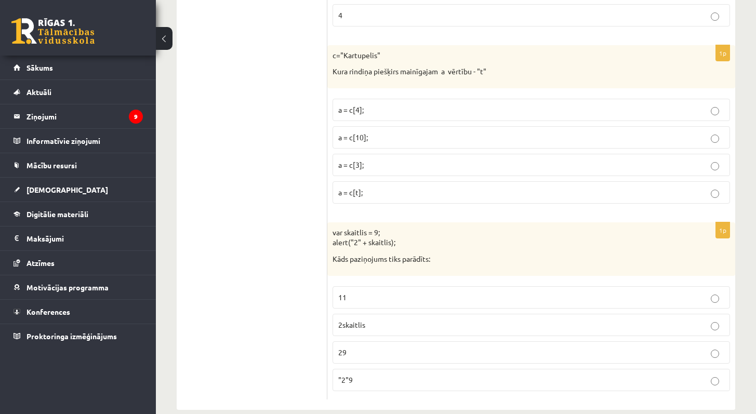
click at [355, 56] on p "c="Kartupelis"" at bounding box center [506, 55] width 346 height 10
click at [379, 163] on p "a = c[3];" at bounding box center [531, 165] width 386 height 11
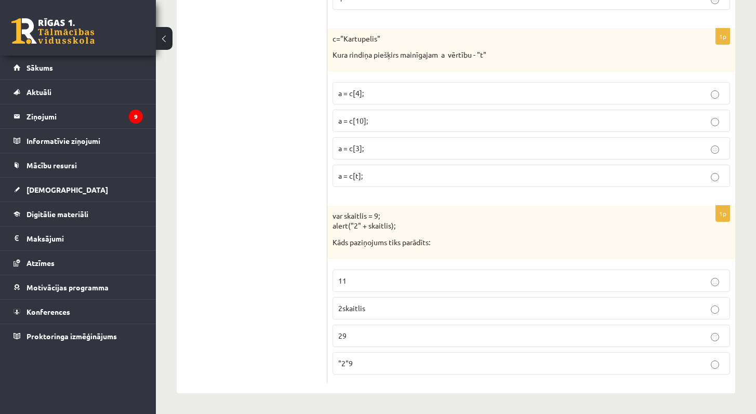
scroll to position [5237, 0]
click at [391, 366] on p ""2"9" at bounding box center [531, 363] width 386 height 11
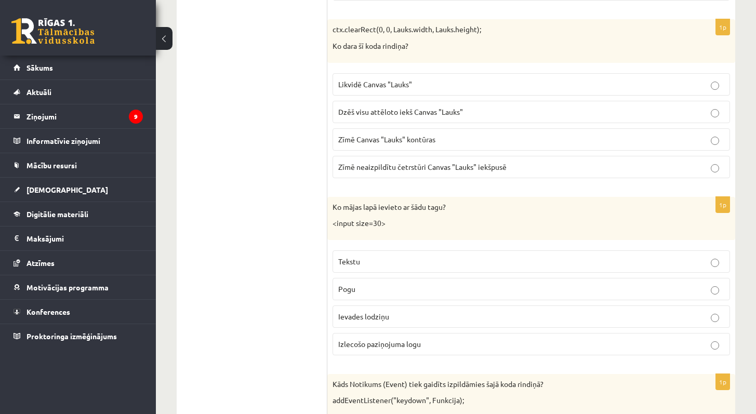
scroll to position [0, 0]
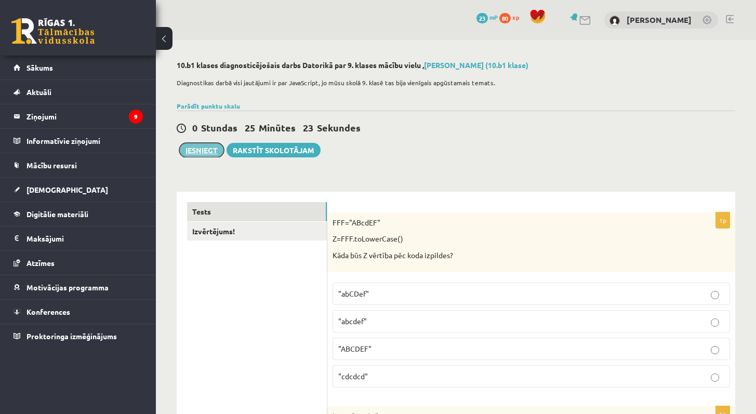
click at [207, 153] on button "Iesniegt" at bounding box center [201, 150] width 45 height 15
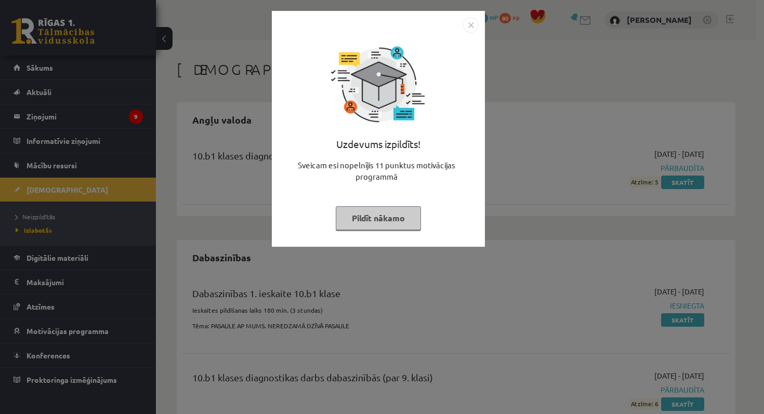
click at [469, 27] on img "Close" at bounding box center [471, 25] width 16 height 16
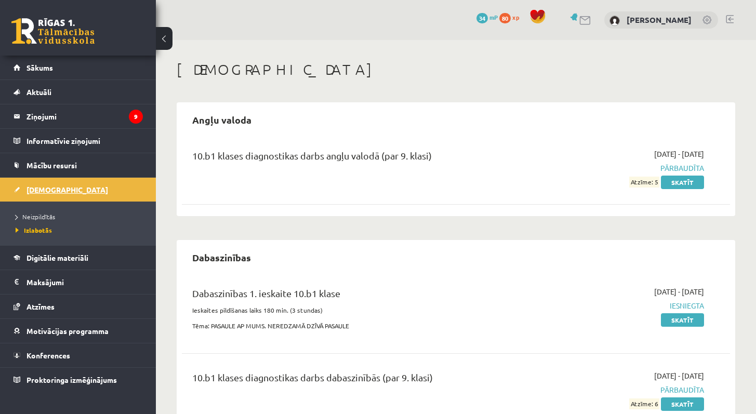
click at [85, 193] on link "[DEMOGRAPHIC_DATA]" at bounding box center [78, 190] width 129 height 24
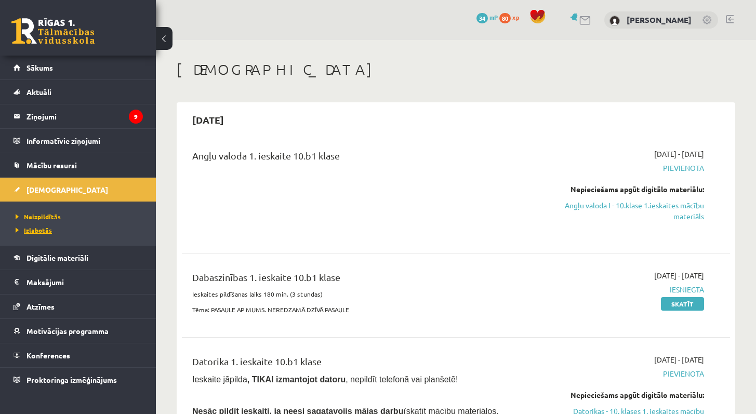
click at [47, 227] on span "Izlabotās" at bounding box center [34, 230] width 36 height 8
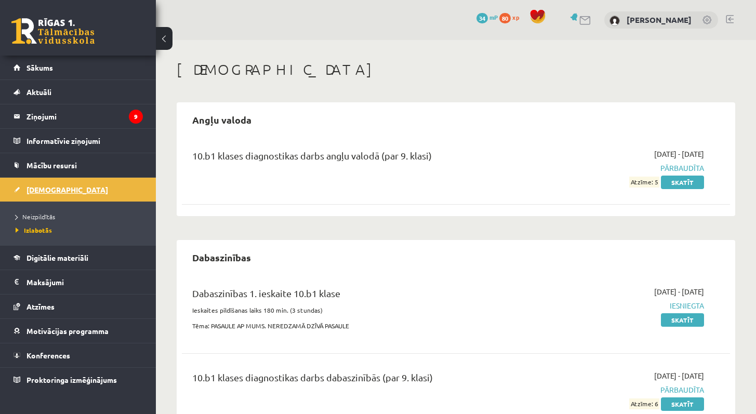
click at [51, 192] on span "[DEMOGRAPHIC_DATA]" at bounding box center [68, 189] width 82 height 9
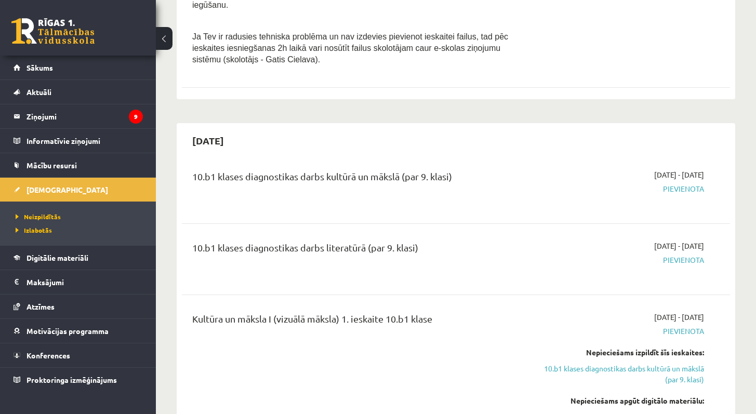
scroll to position [738, 0]
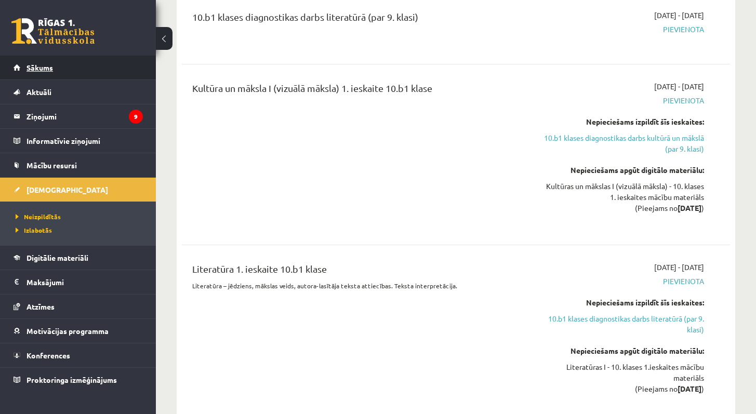
click at [101, 73] on link "Sākums" at bounding box center [78, 68] width 129 height 24
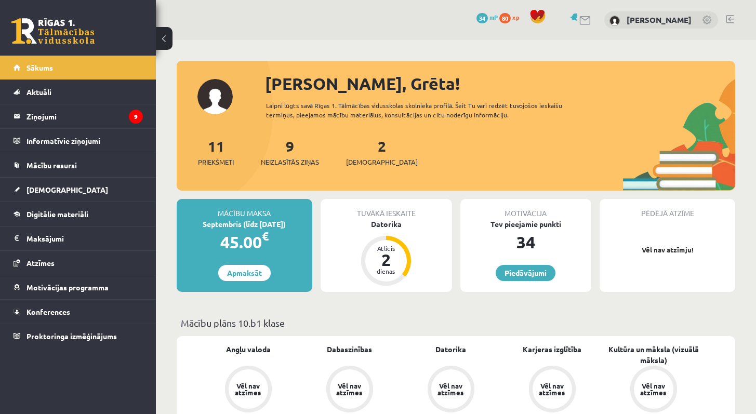
click at [424, 232] on div "Tuvākā ieskaite [GEOGRAPHIC_DATA] Atlicis 2 dienas" at bounding box center [387, 245] width 132 height 93
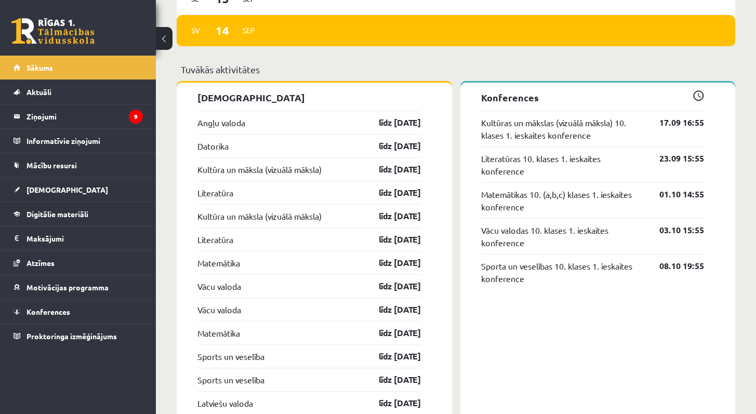
scroll to position [909, 0]
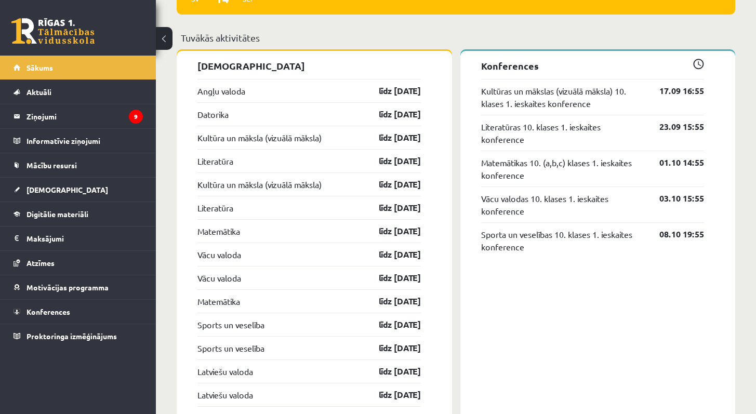
drag, startPoint x: 292, startPoint y: 94, endPoint x: 222, endPoint y: 94, distance: 69.1
click at [291, 94] on div "Angļu valoda līdz [DATE]" at bounding box center [310, 90] width 224 height 23
click at [242, 93] on link "Angļu valoda" at bounding box center [222, 91] width 48 height 12
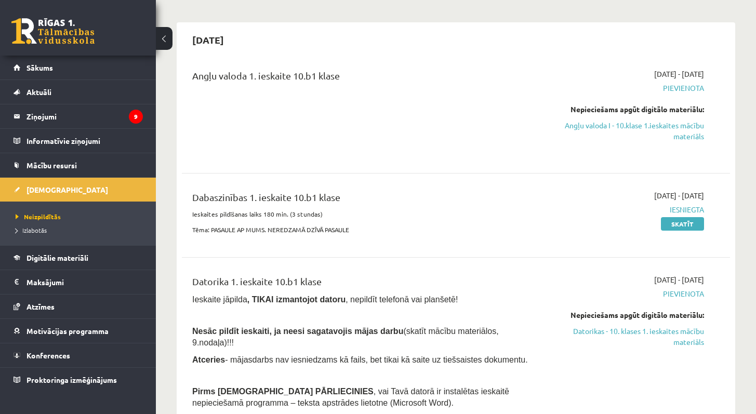
scroll to position [102, 0]
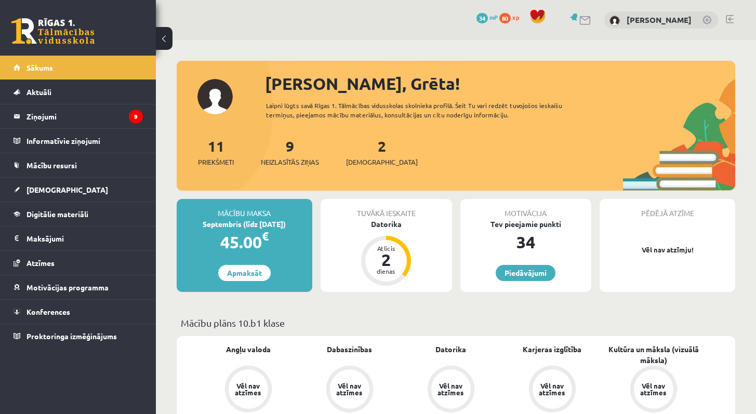
scroll to position [909, 0]
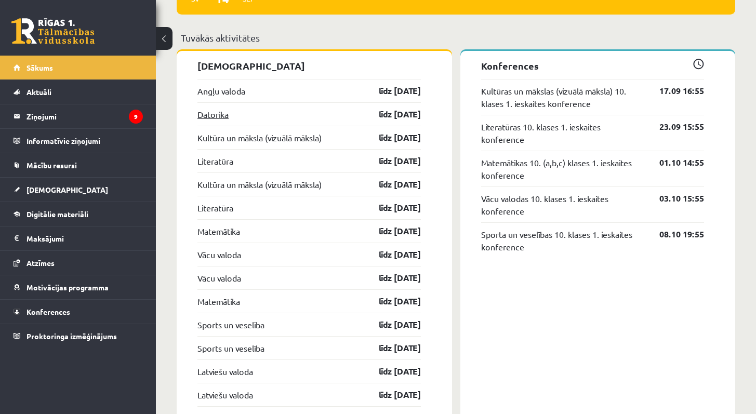
click at [214, 114] on link "Datorika" at bounding box center [213, 114] width 31 height 12
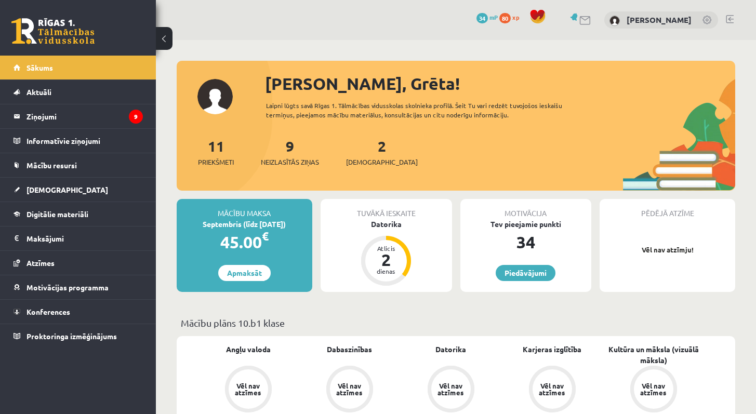
scroll to position [909, 0]
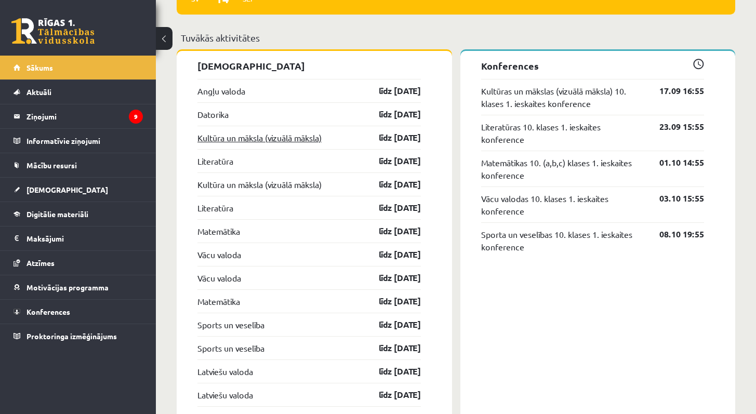
click at [292, 141] on link "Kultūra un māksla (vizuālā māksla)" at bounding box center [260, 138] width 124 height 12
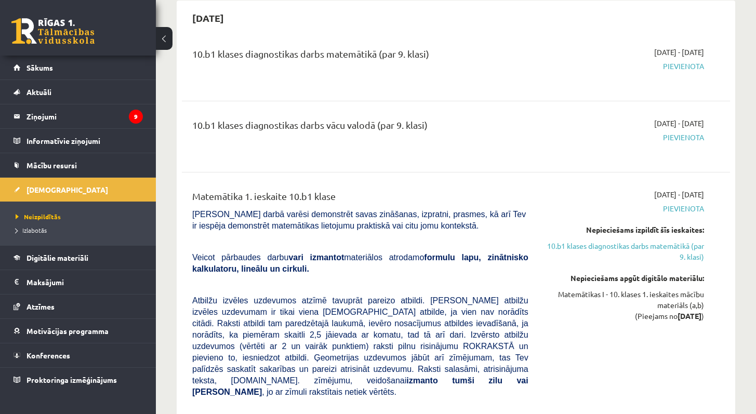
scroll to position [1188, 0]
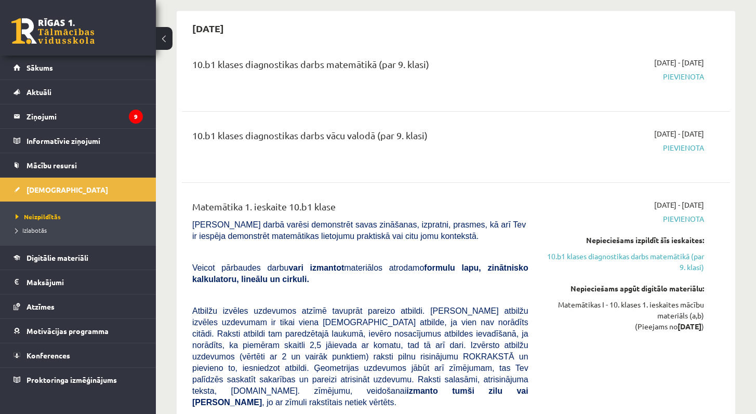
click at [681, 82] on span "Pievienota" at bounding box center [624, 76] width 160 height 11
click at [349, 75] on div "10.b1 klases diagnostikas darbs matemātikā (par 9. klasi)" at bounding box center [360, 66] width 336 height 19
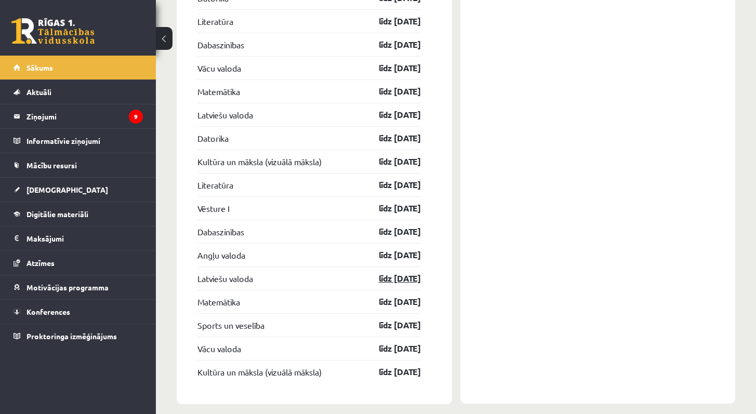
scroll to position [1692, 0]
